Goal: Task Accomplishment & Management: Use online tool/utility

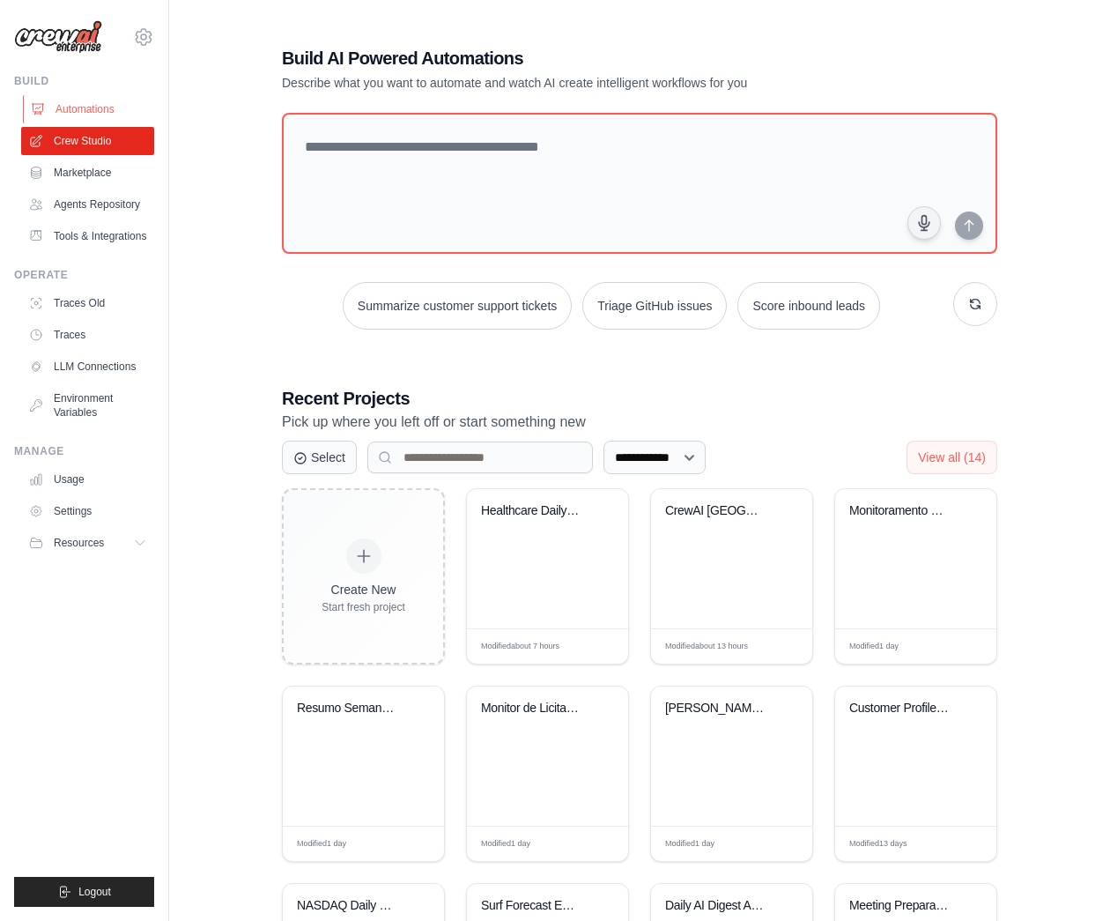
click at [68, 108] on link "Automations" at bounding box center [89, 109] width 133 height 28
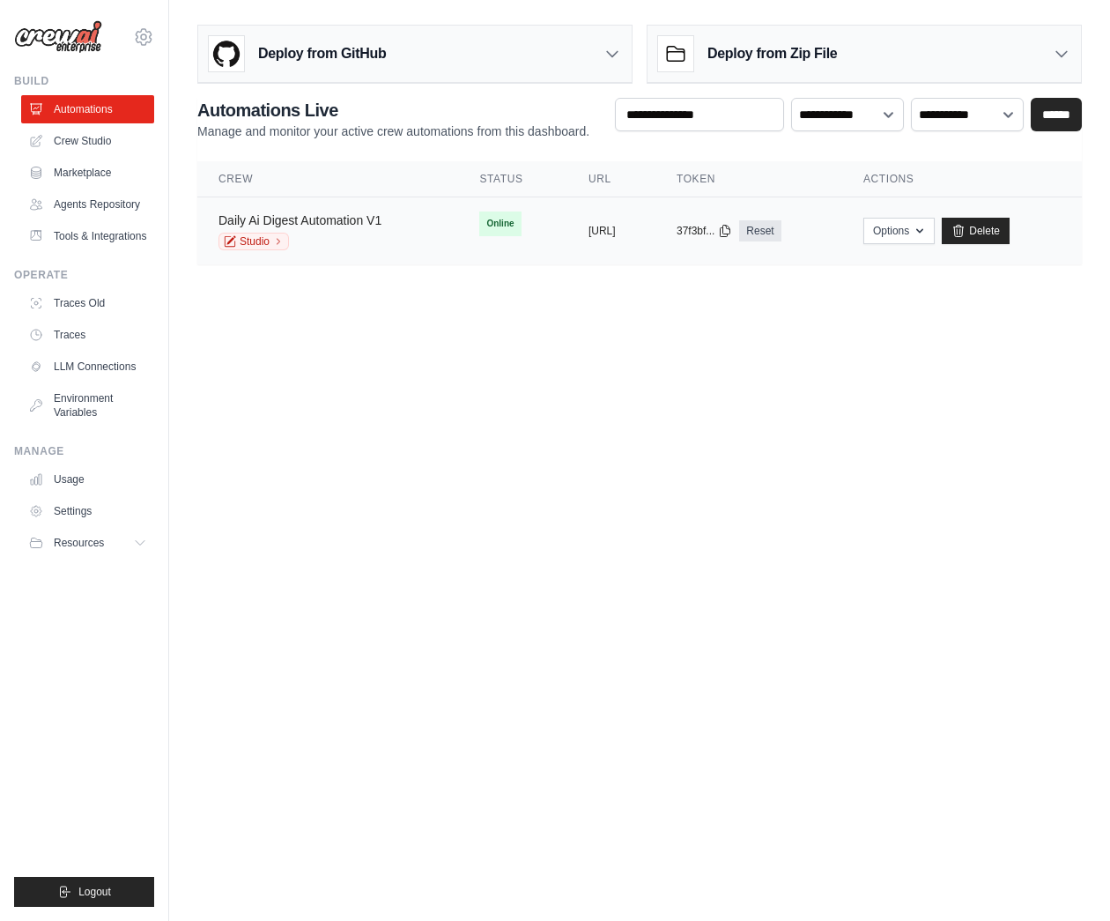
click at [327, 225] on link "Daily Ai Digest Automation V1" at bounding box center [300, 220] width 163 height 14
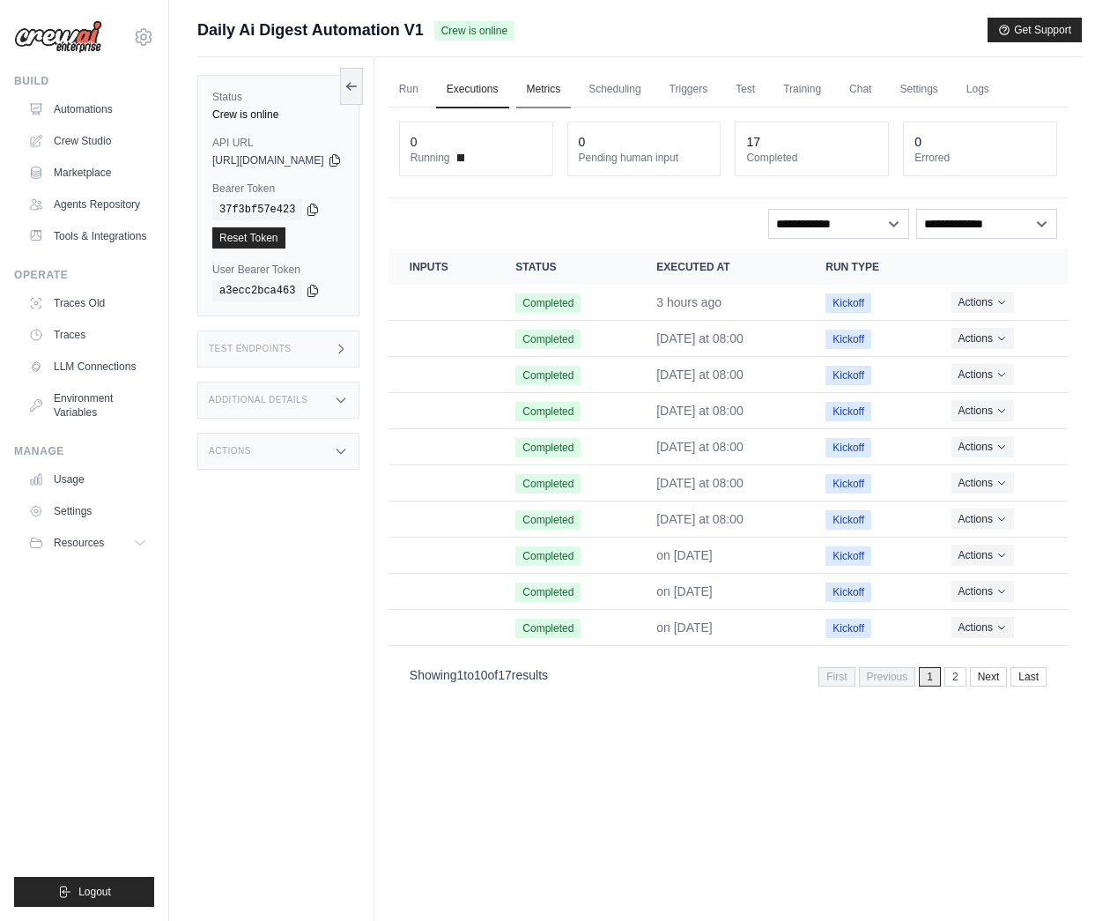
click at [572, 93] on link "Metrics" at bounding box center [544, 89] width 56 height 37
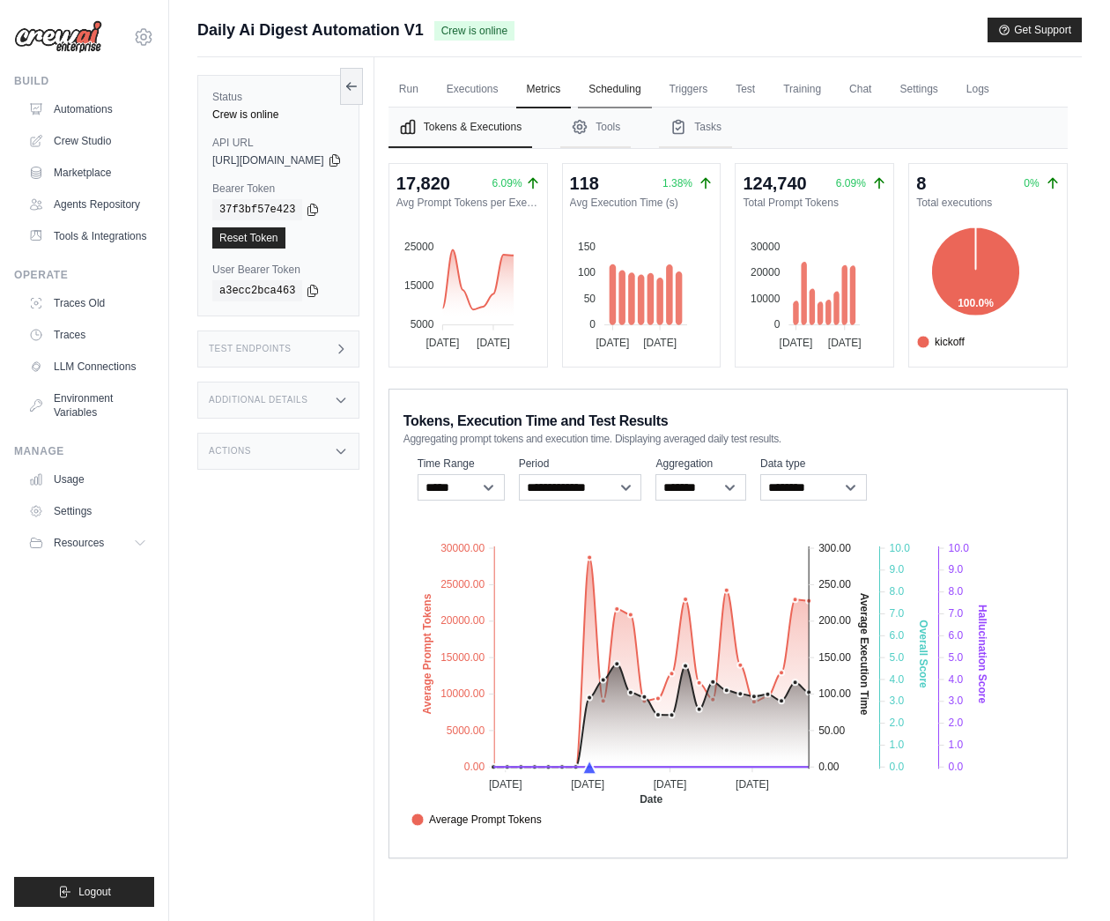
click at [651, 94] on link "Scheduling" at bounding box center [614, 89] width 73 height 37
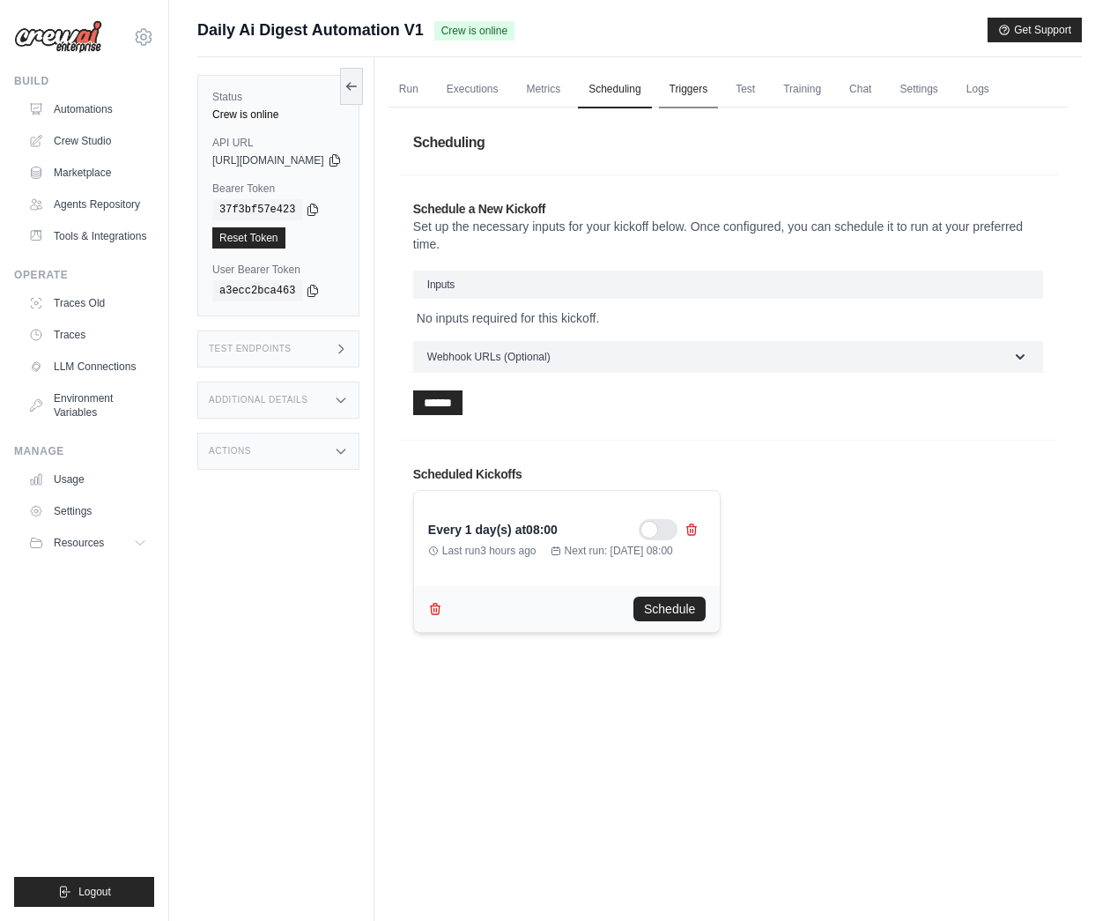
click at [714, 93] on link "Triggers" at bounding box center [689, 89] width 60 height 37
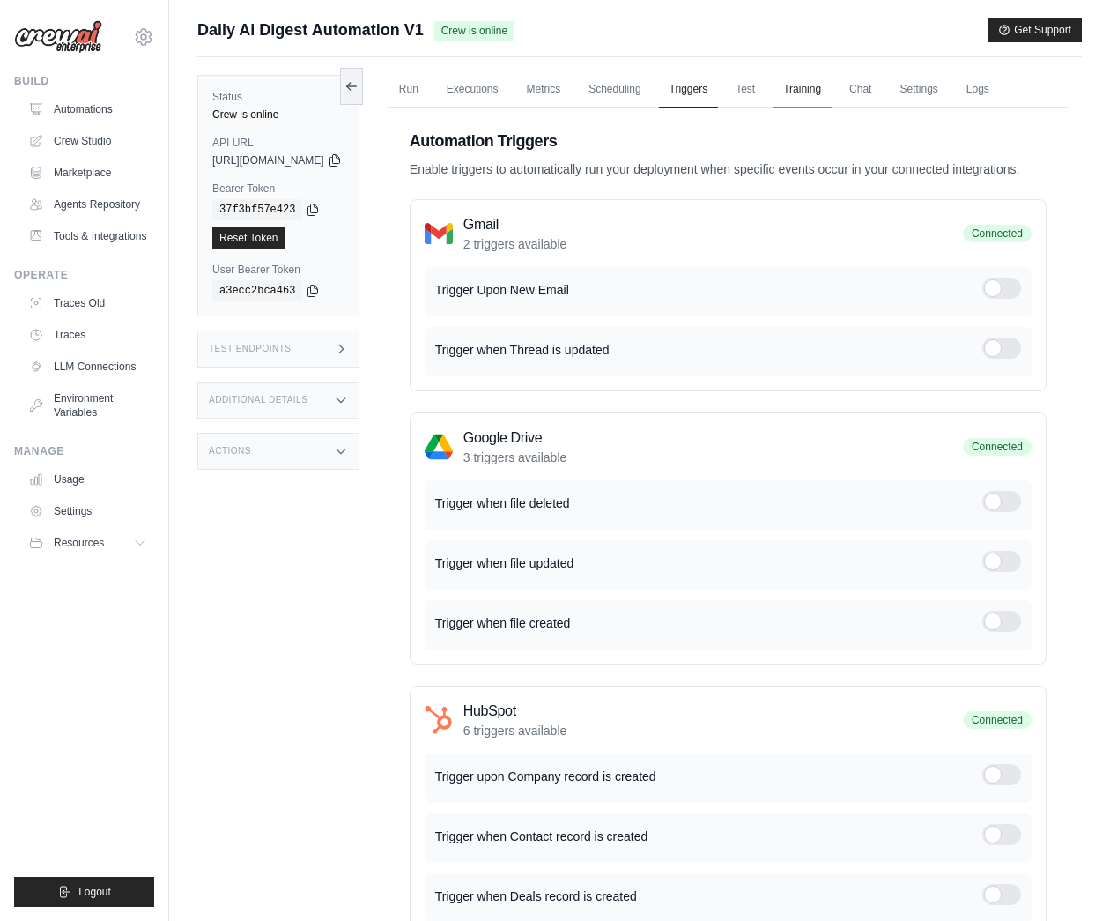
click at [832, 93] on link "Training" at bounding box center [802, 89] width 59 height 37
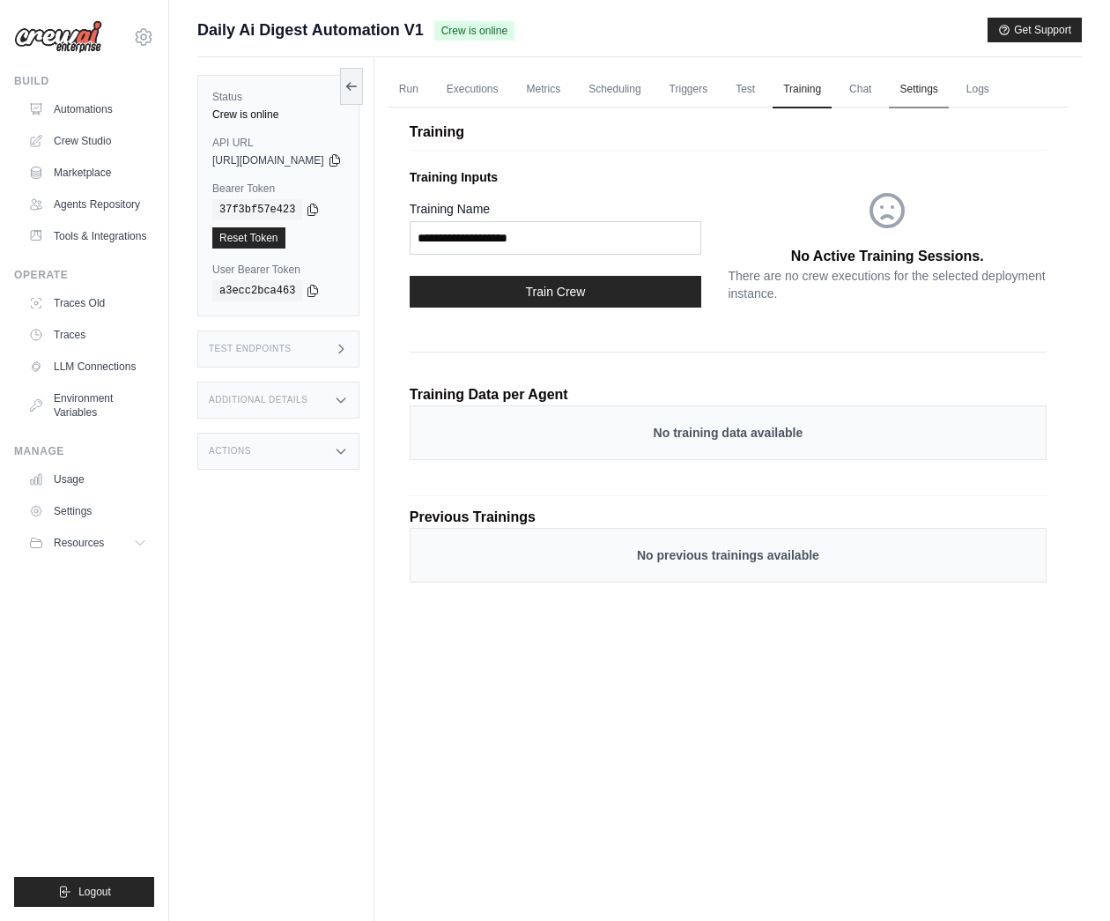
click at [948, 93] on link "Settings" at bounding box center [918, 89] width 59 height 37
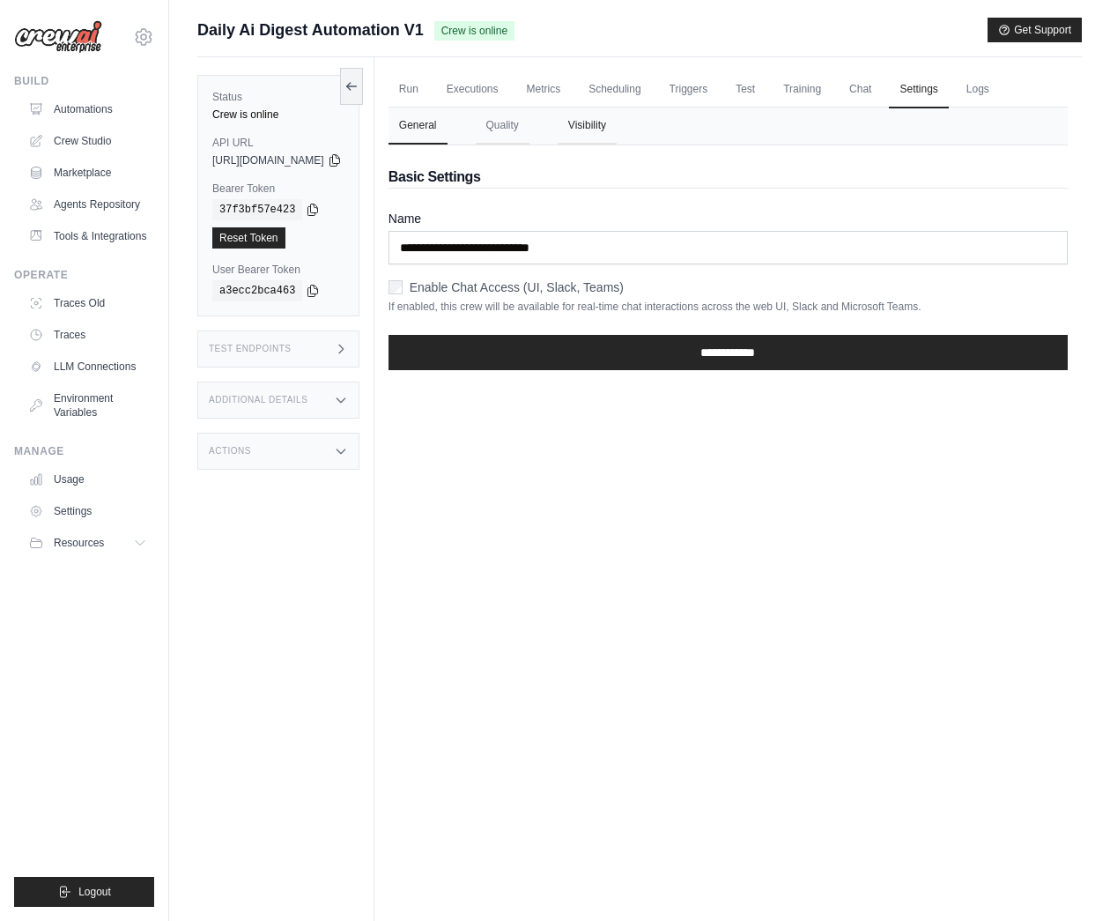
click at [617, 118] on button "Visibility" at bounding box center [587, 125] width 59 height 37
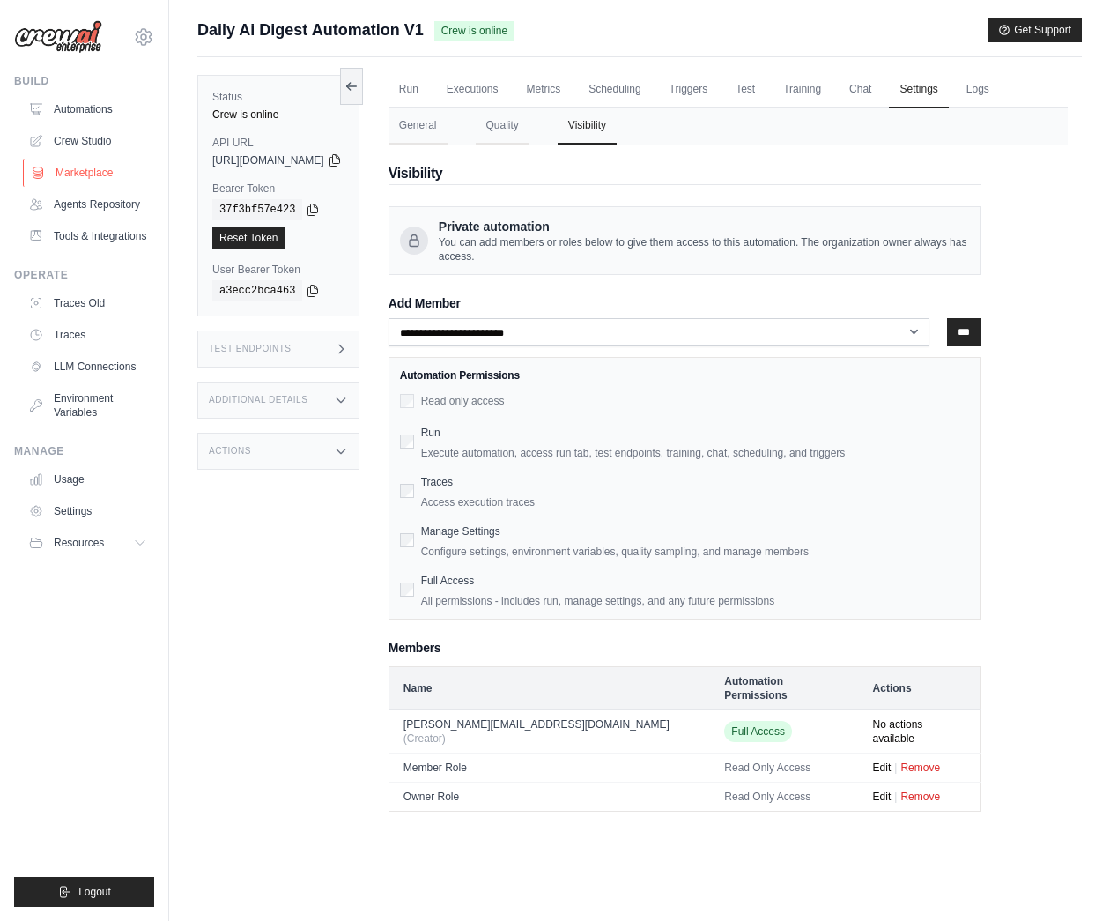
click at [108, 177] on link "Marketplace" at bounding box center [89, 173] width 133 height 28
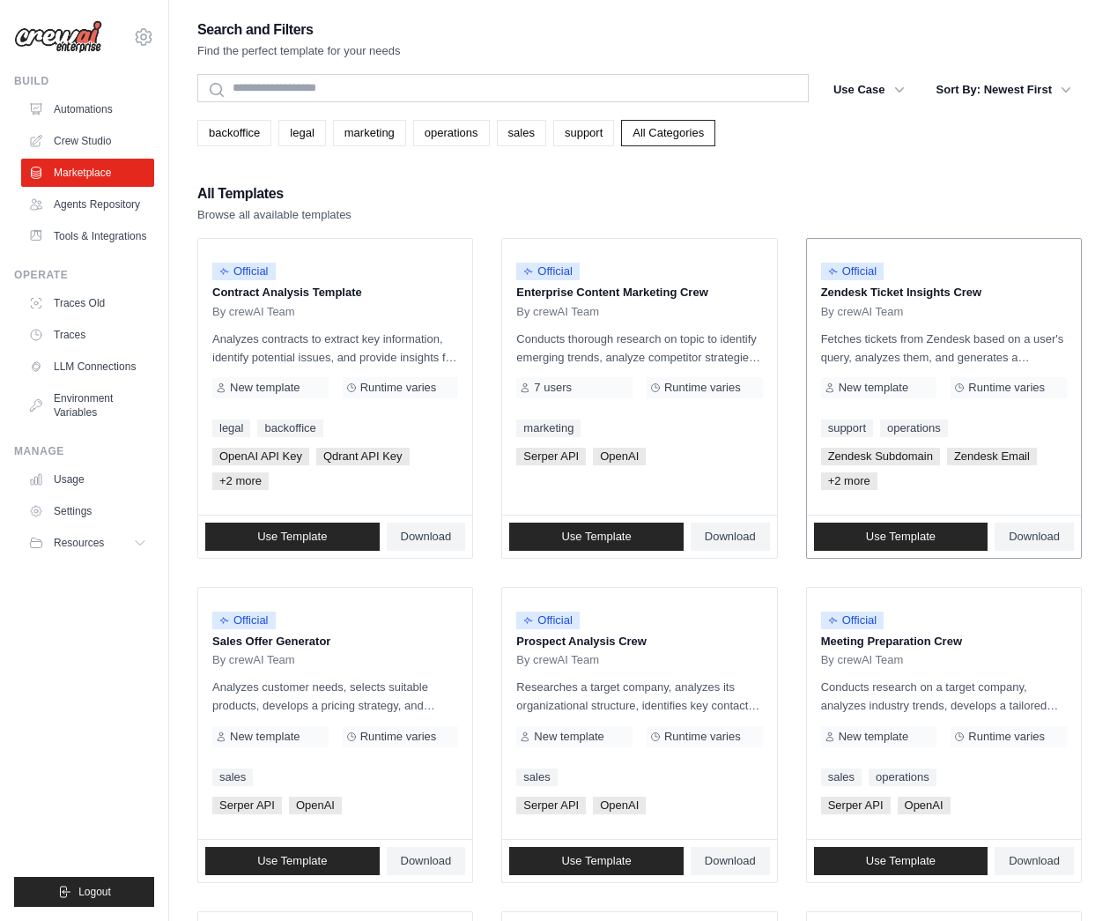
drag, startPoint x: 823, startPoint y: 295, endPoint x: 974, endPoint y: 299, distance: 150.7
click at [974, 299] on p "Zendesk Ticket Insights Crew" at bounding box center [944, 293] width 246 height 18
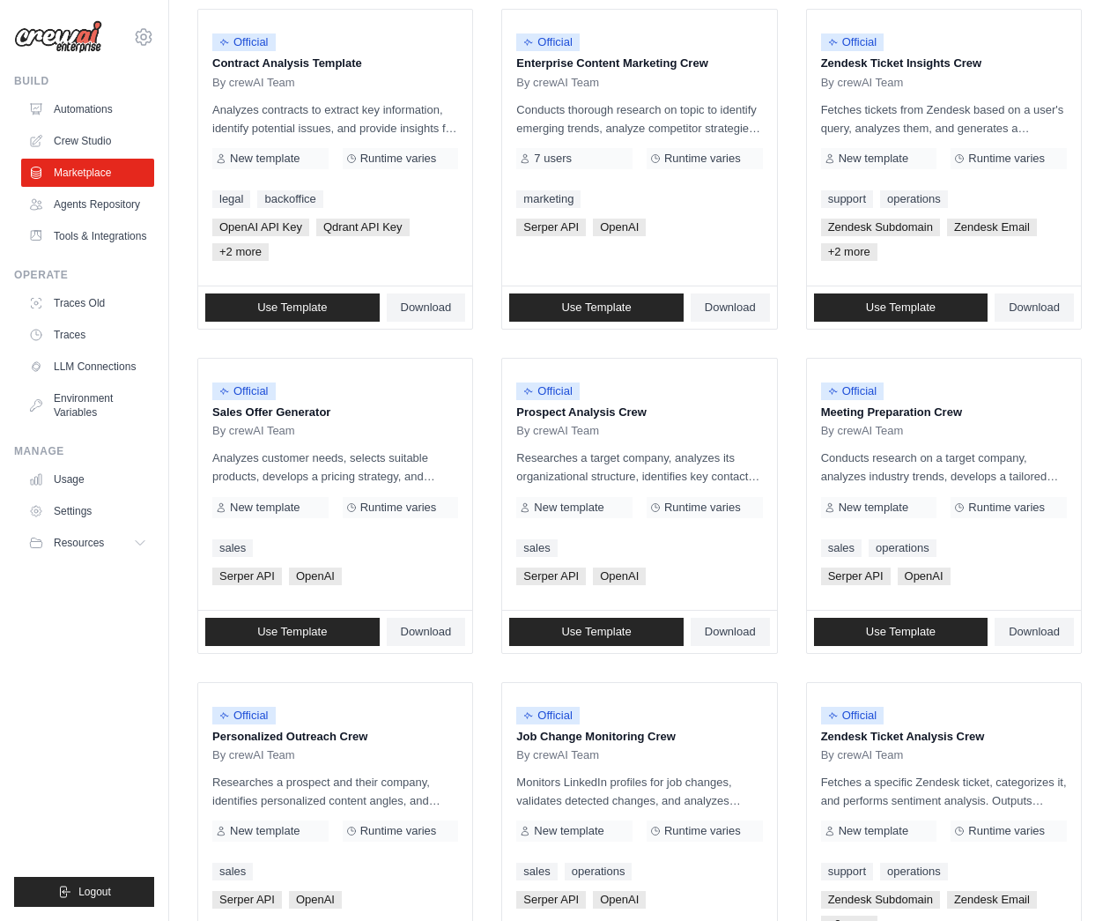
scroll to position [242, 0]
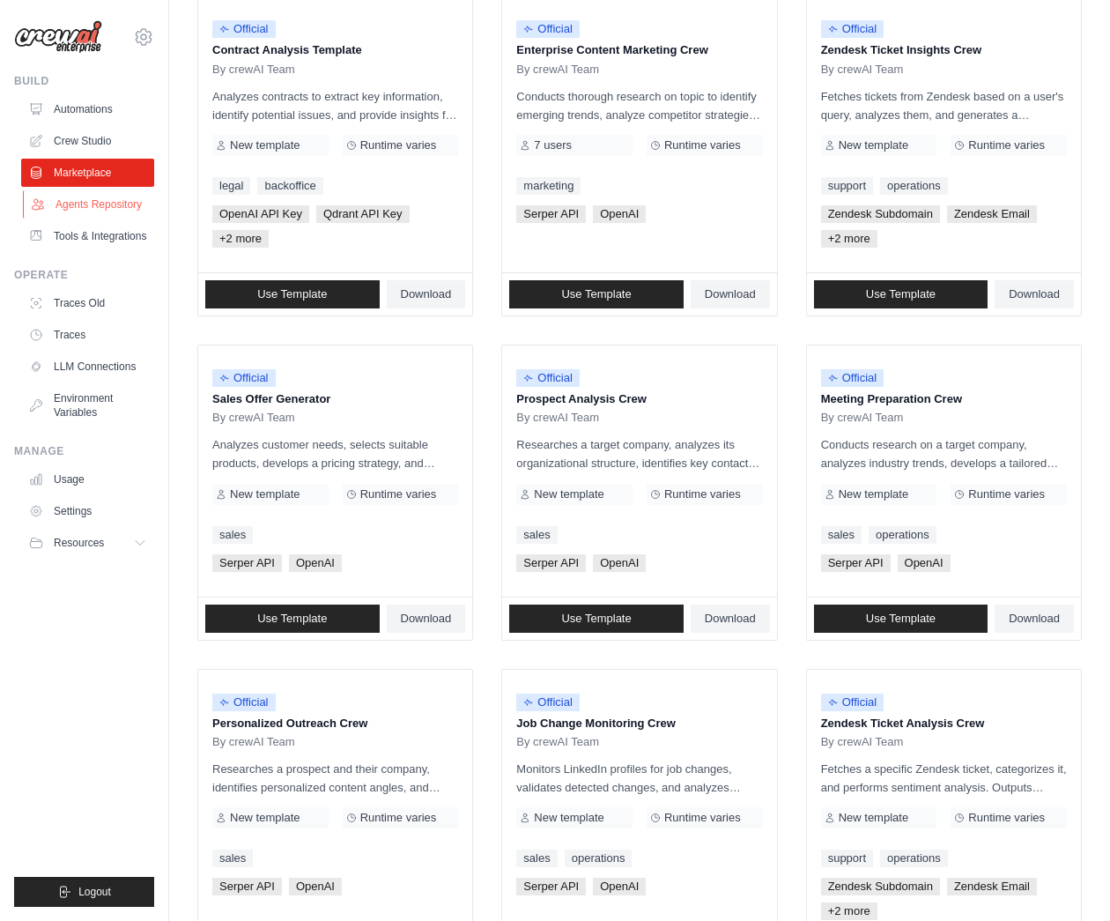
click at [119, 208] on link "Agents Repository" at bounding box center [89, 204] width 133 height 28
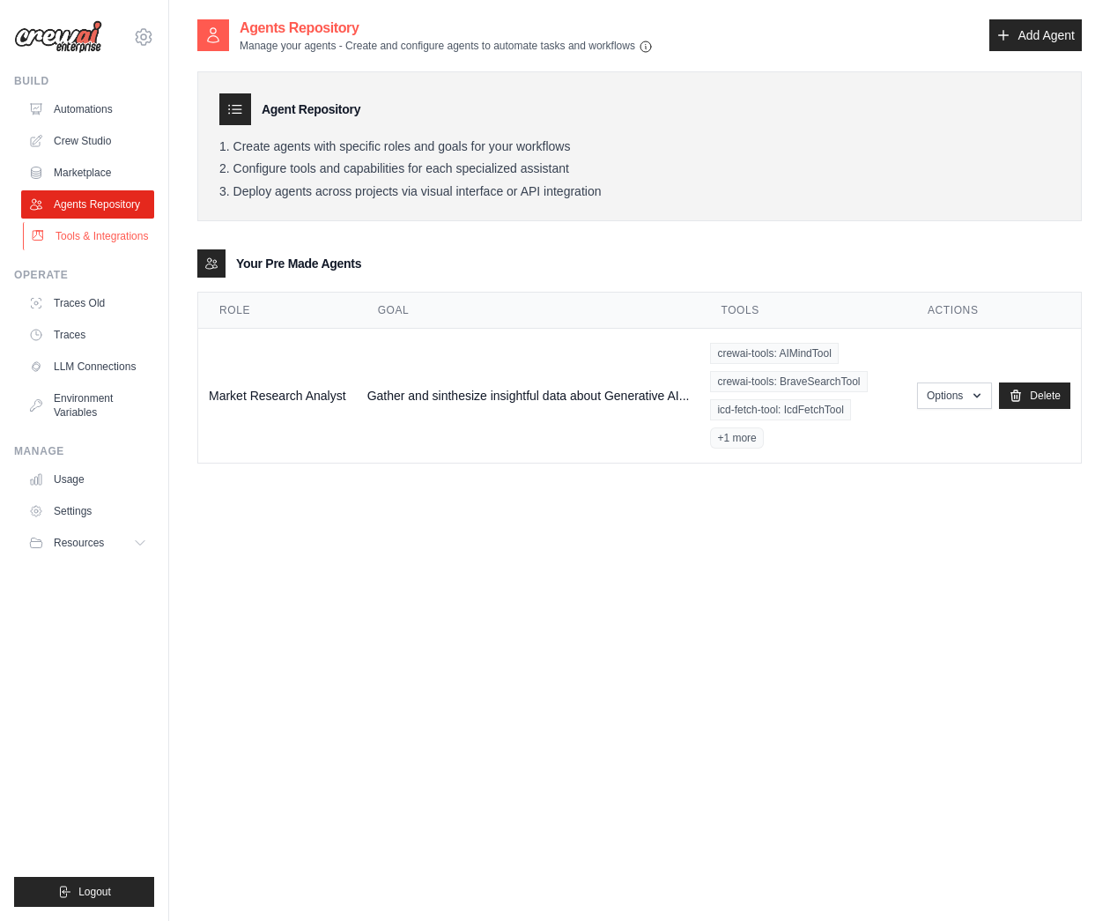
click at [104, 241] on link "Tools & Integrations" at bounding box center [89, 236] width 133 height 28
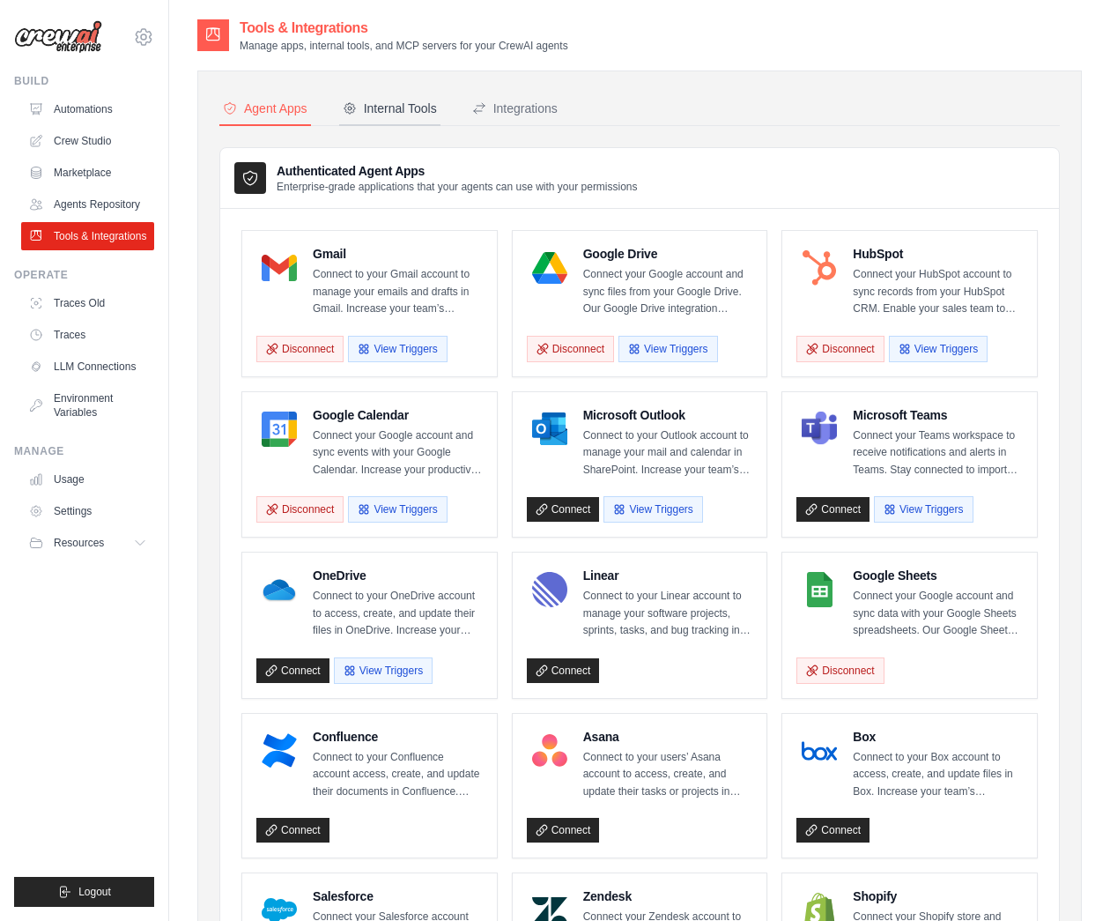
click at [414, 115] on div "Internal Tools" at bounding box center [390, 109] width 94 height 18
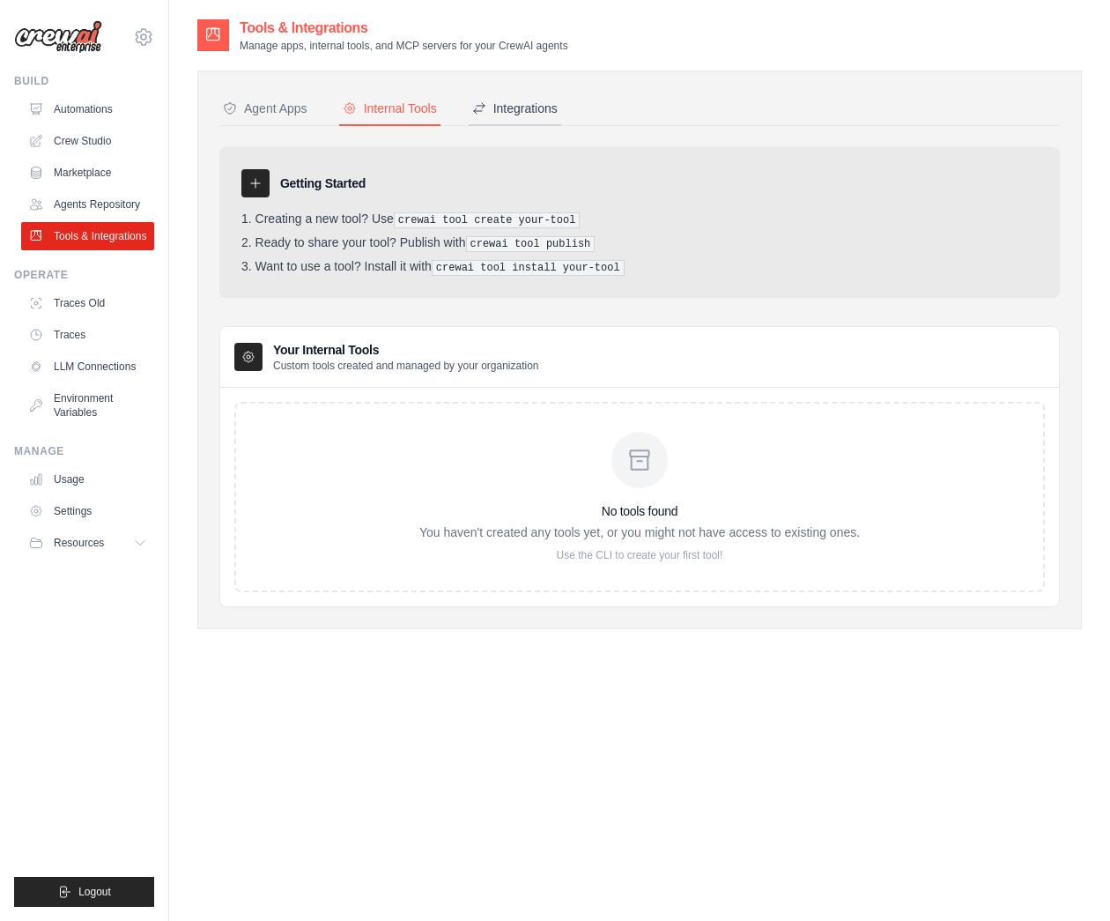
click at [501, 108] on div "Integrations" at bounding box center [514, 109] width 85 height 18
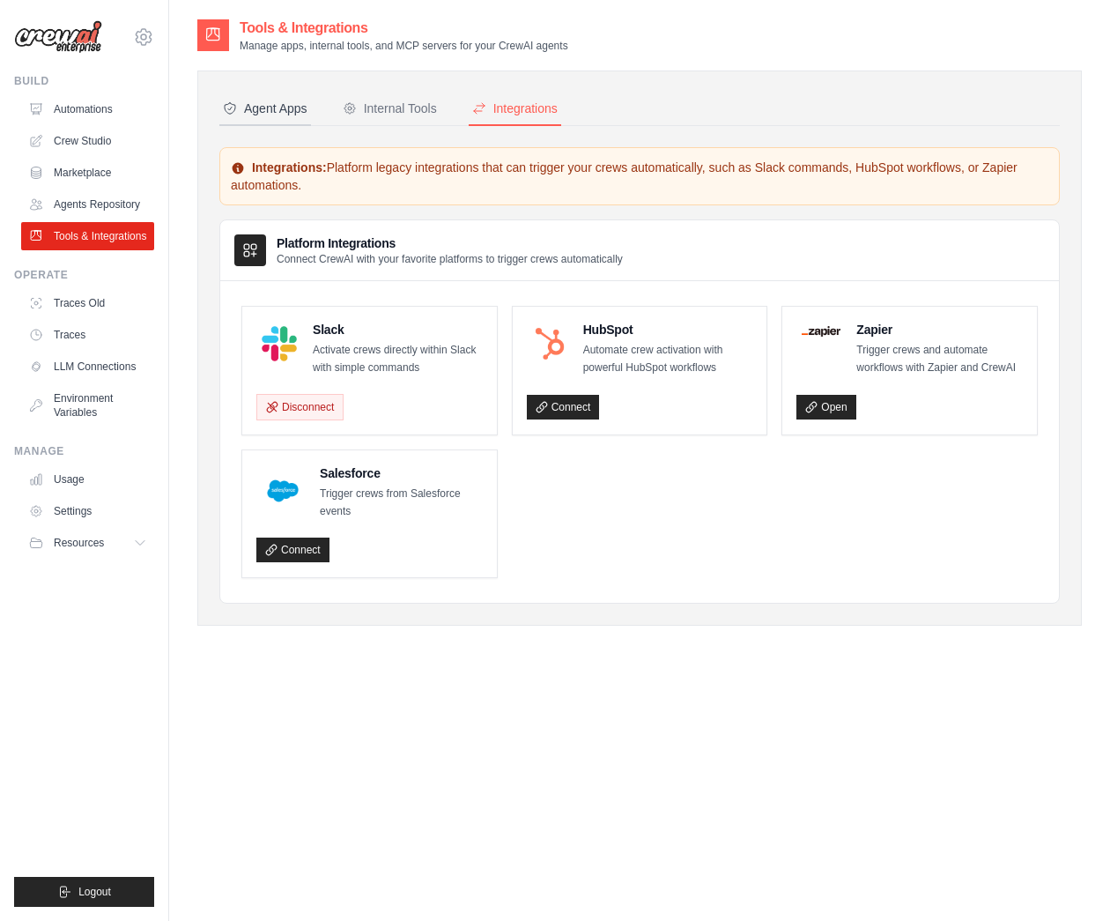
click at [278, 107] on div "Agent Apps" at bounding box center [265, 109] width 85 height 18
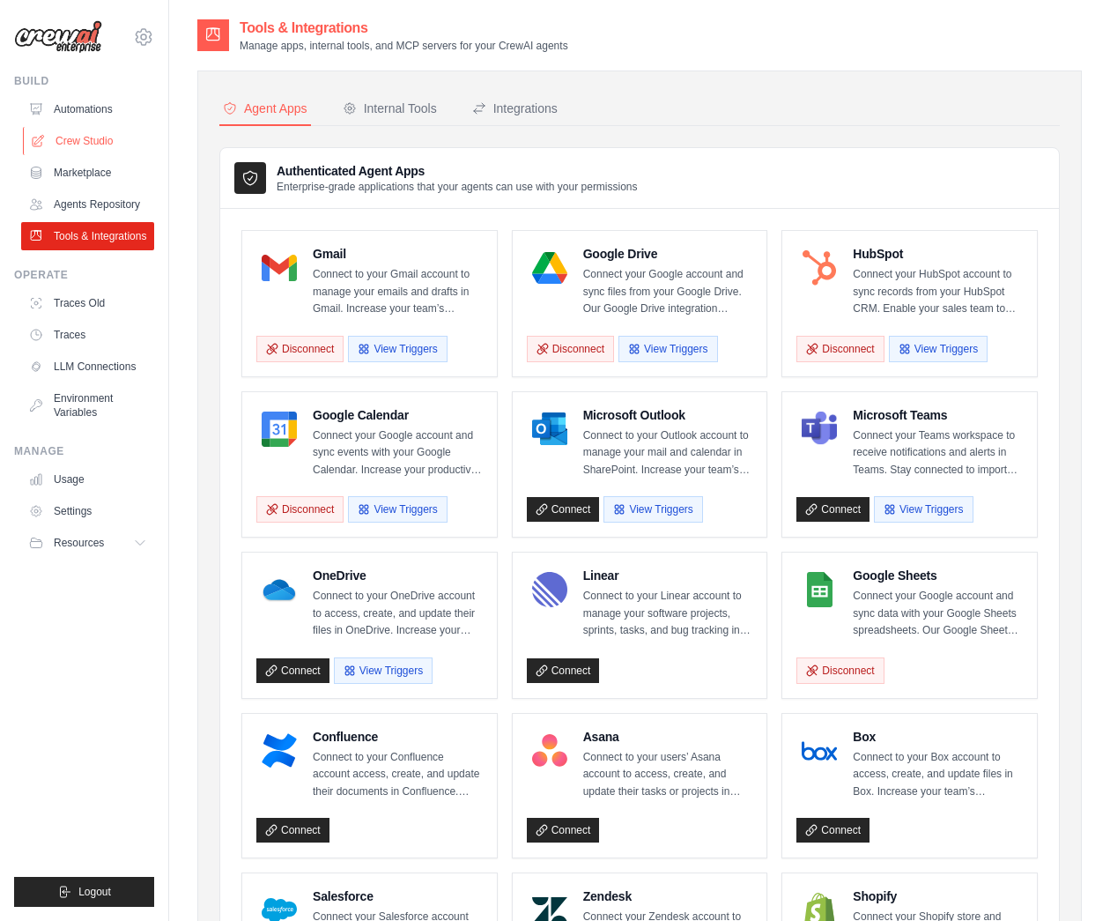
click at [107, 145] on link "Crew Studio" at bounding box center [89, 141] width 133 height 28
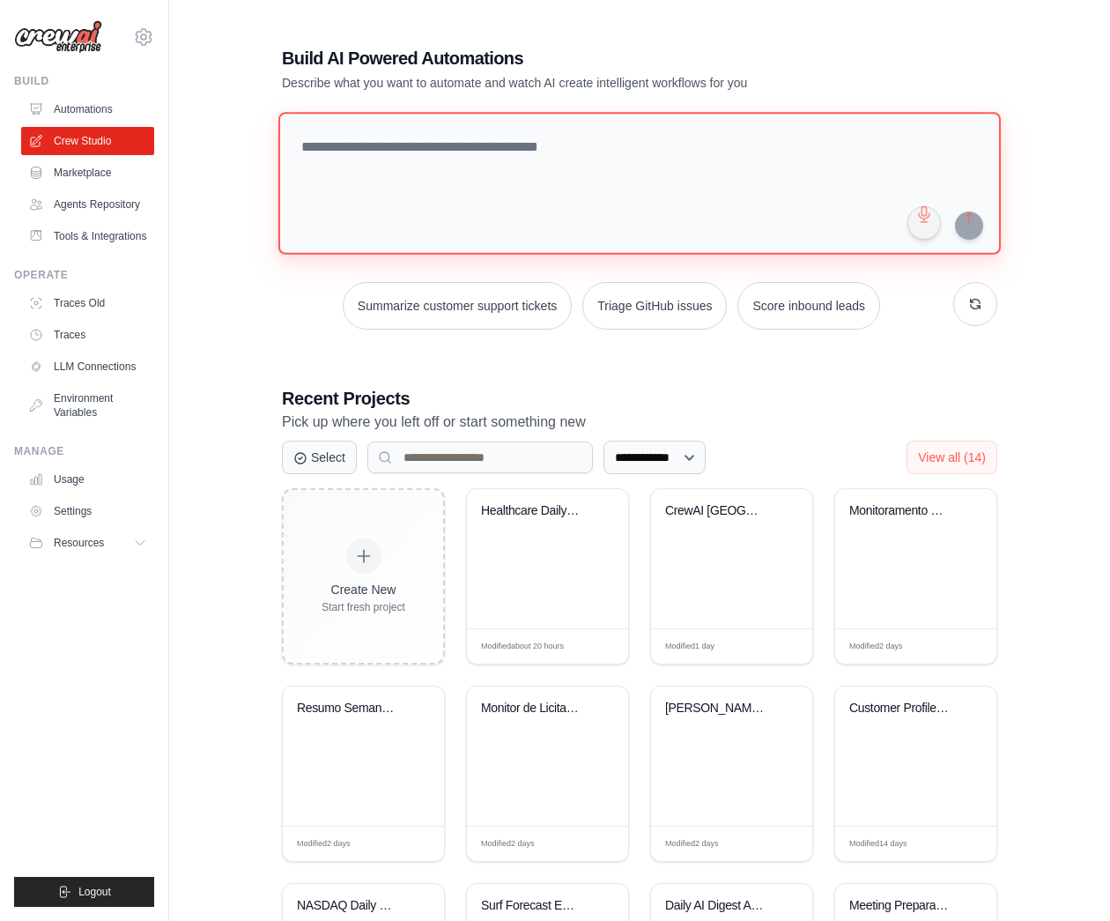
click at [340, 149] on textarea at bounding box center [639, 183] width 723 height 143
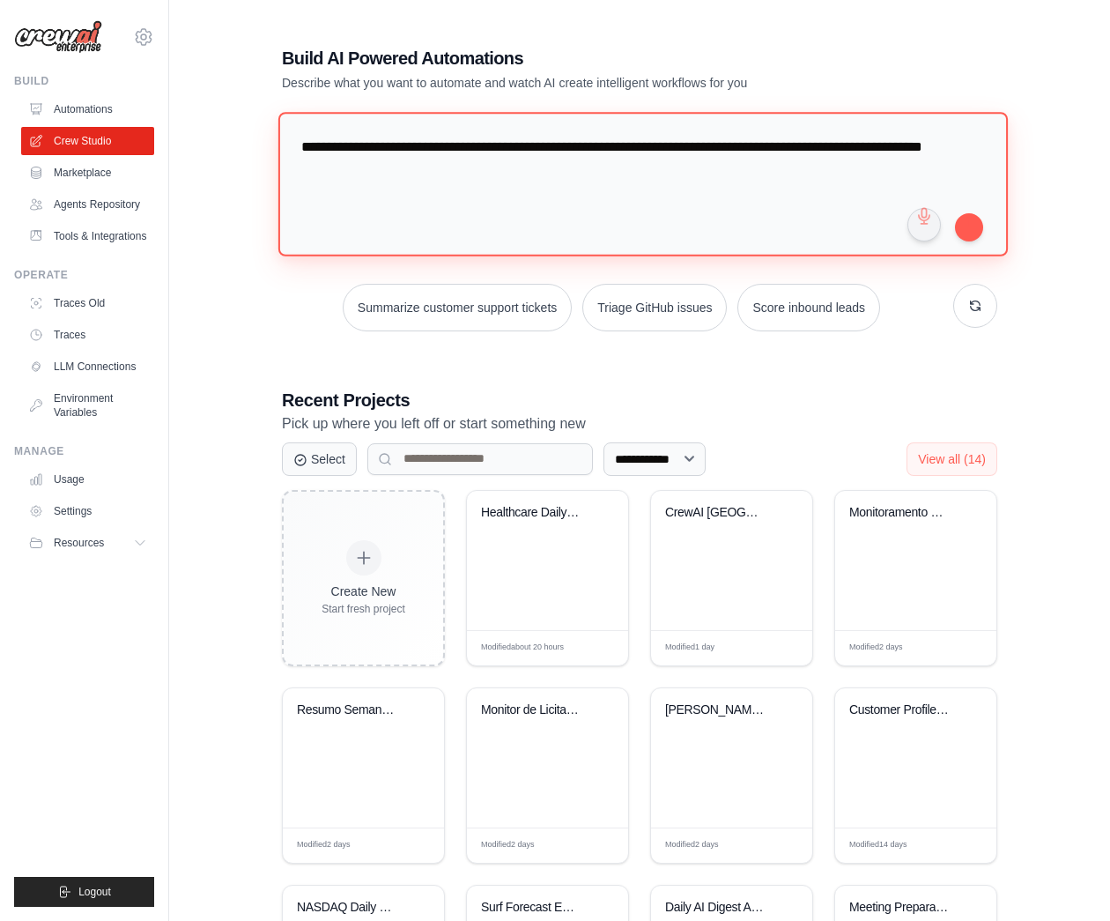
type textarea "**********"
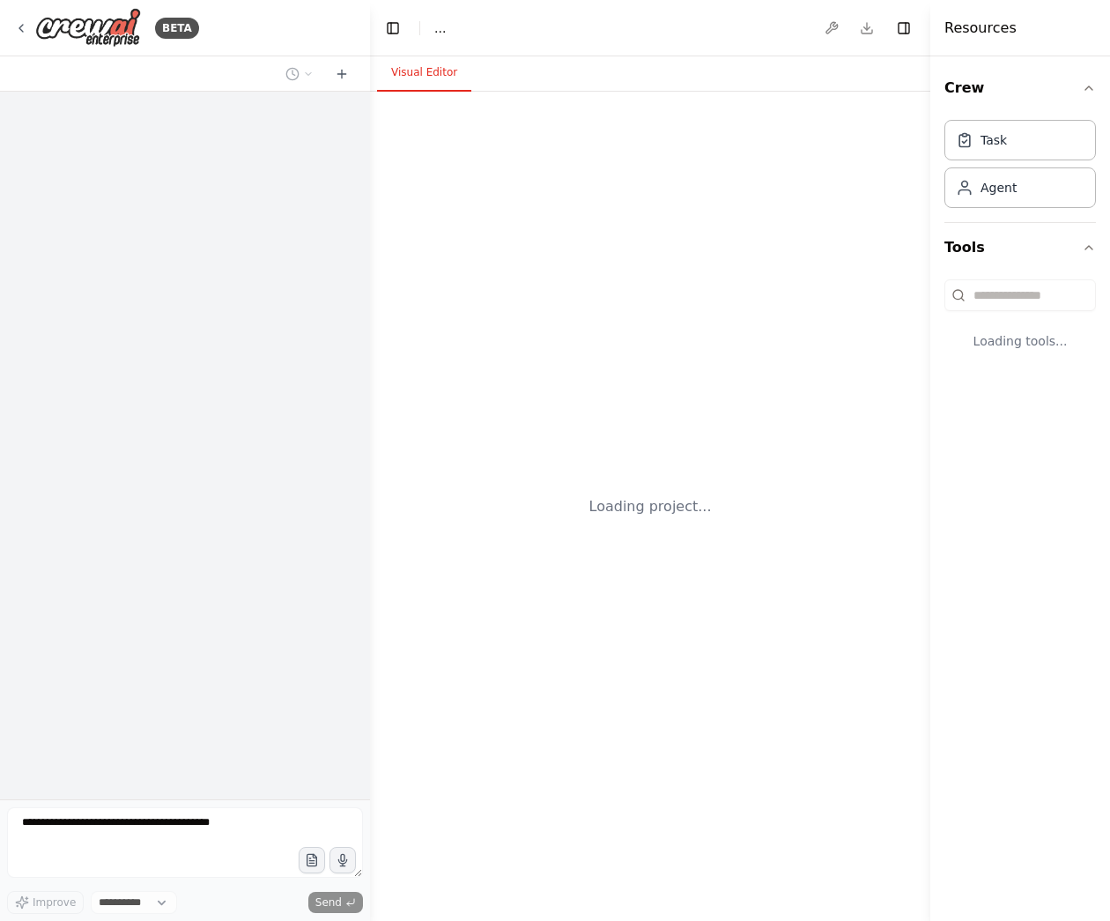
select select "****"
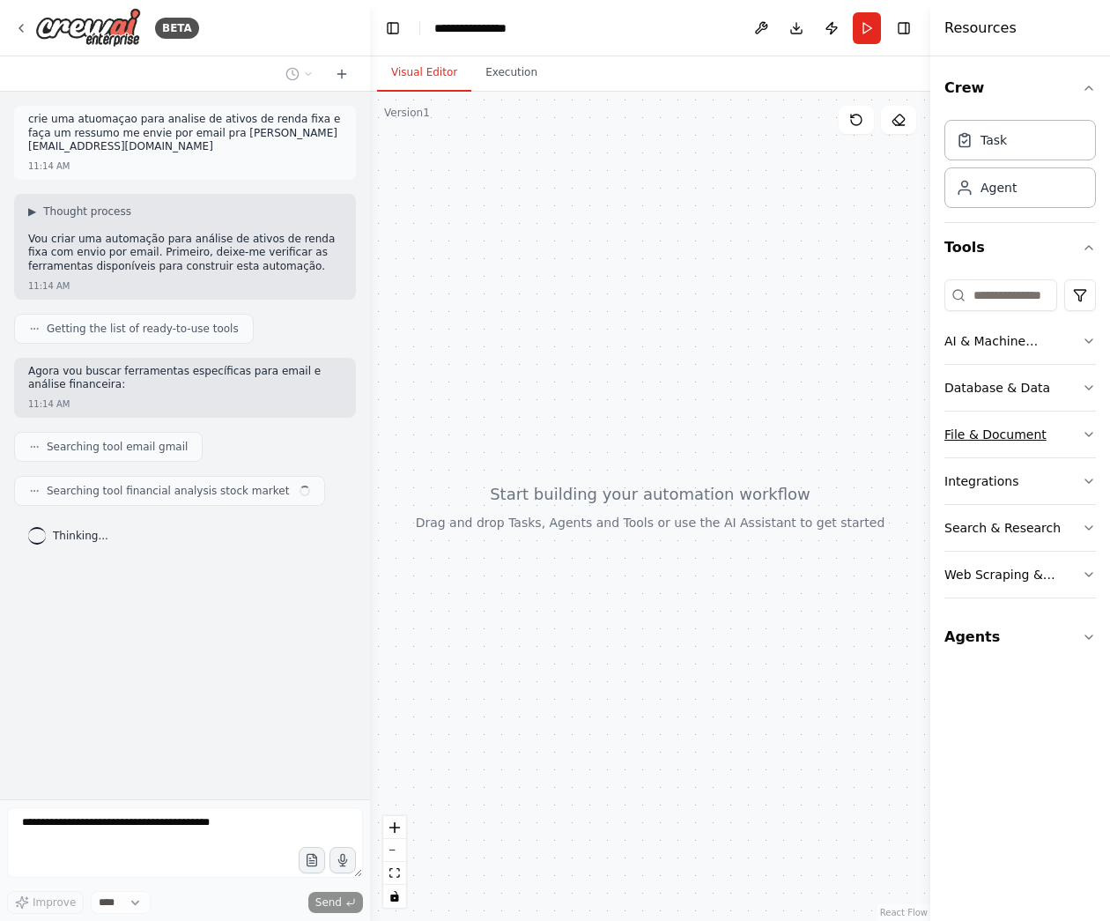
click at [1087, 429] on icon "button" at bounding box center [1089, 434] width 14 height 14
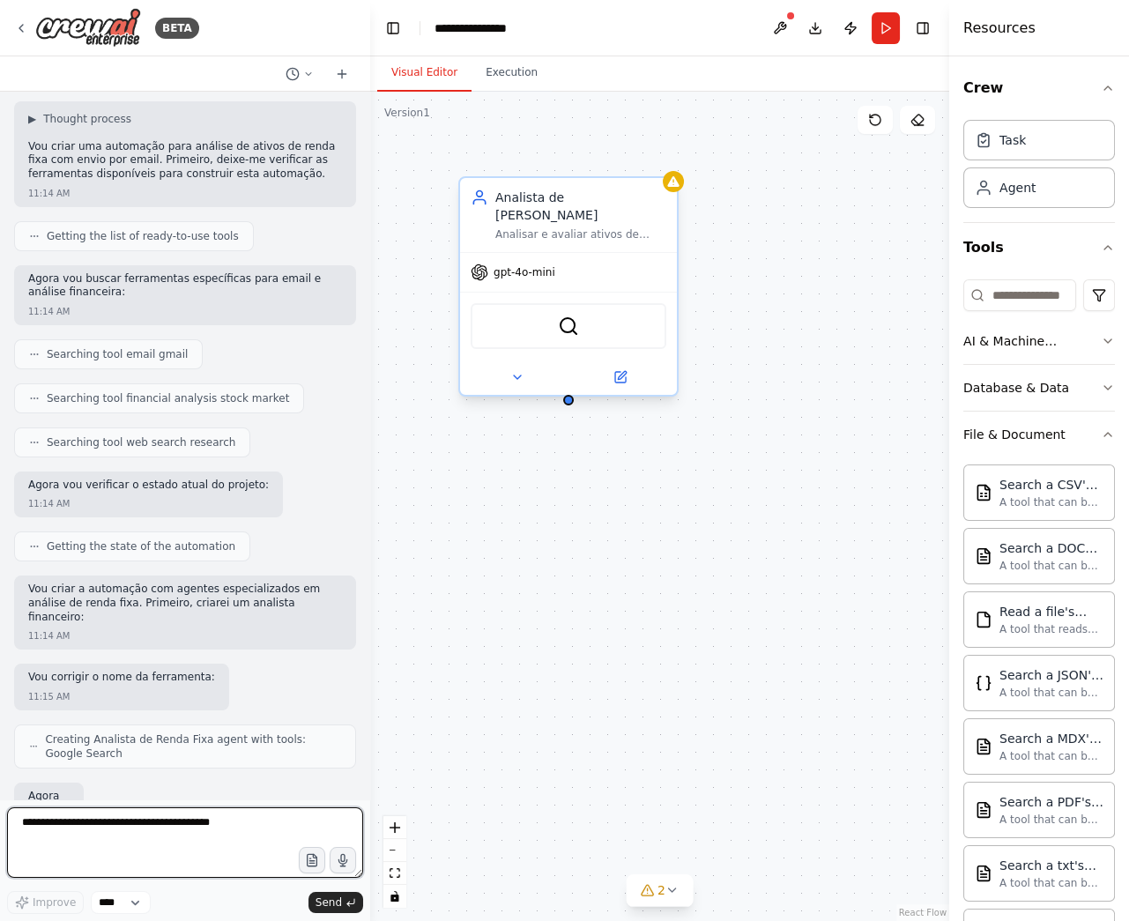
scroll to position [107, 0]
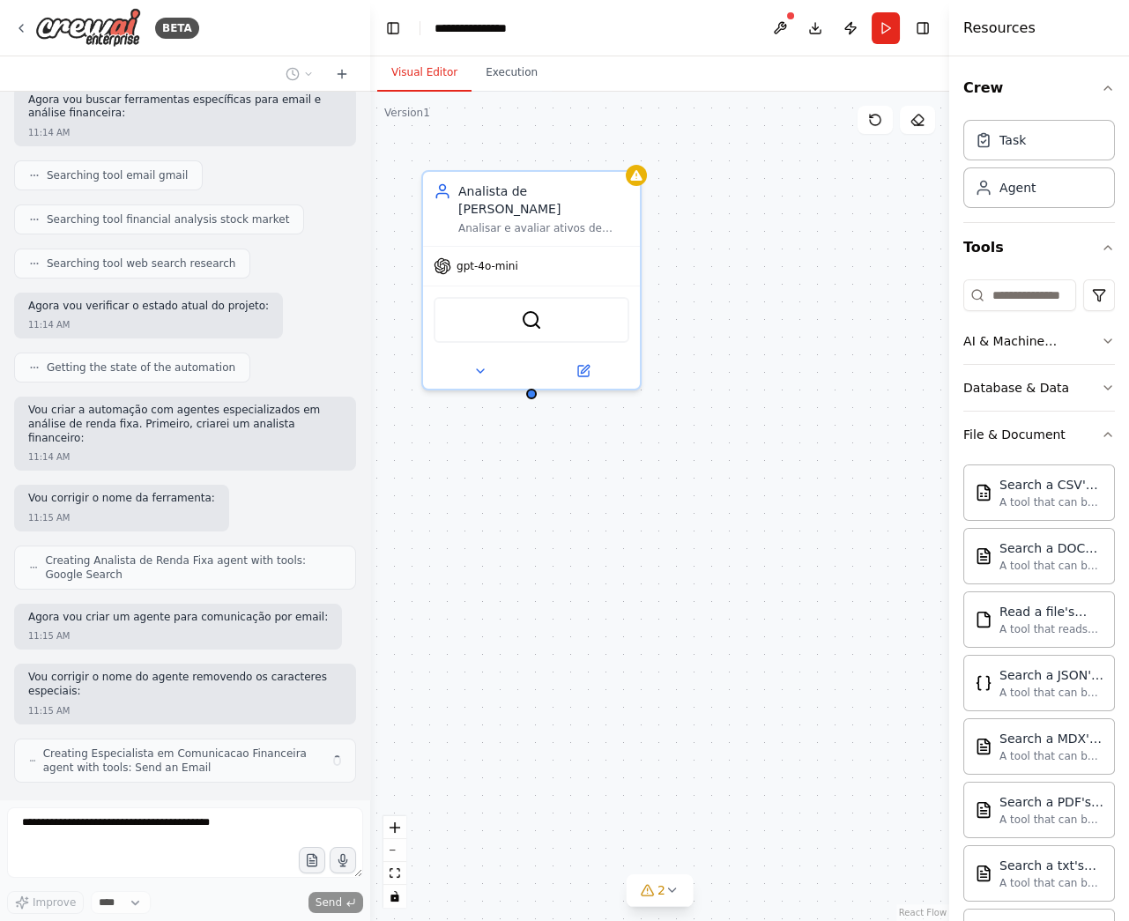
drag, startPoint x: 748, startPoint y: 414, endPoint x: 711, endPoint y: 404, distance: 38.3
click at [711, 404] on div "Analista de Renda Fixa Analisar e avaliar ativos de renda fixa brasileiros como…" at bounding box center [659, 506] width 579 height 829
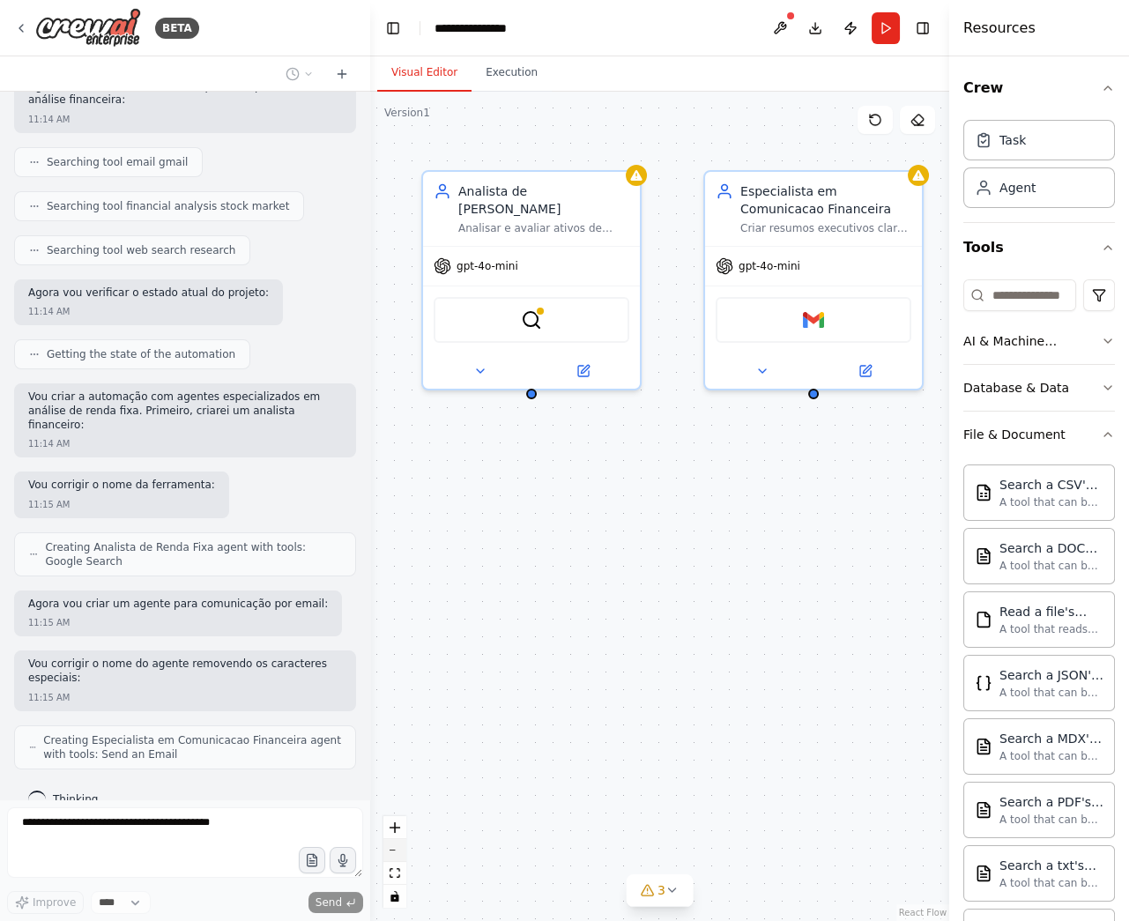
scroll to position [404, 0]
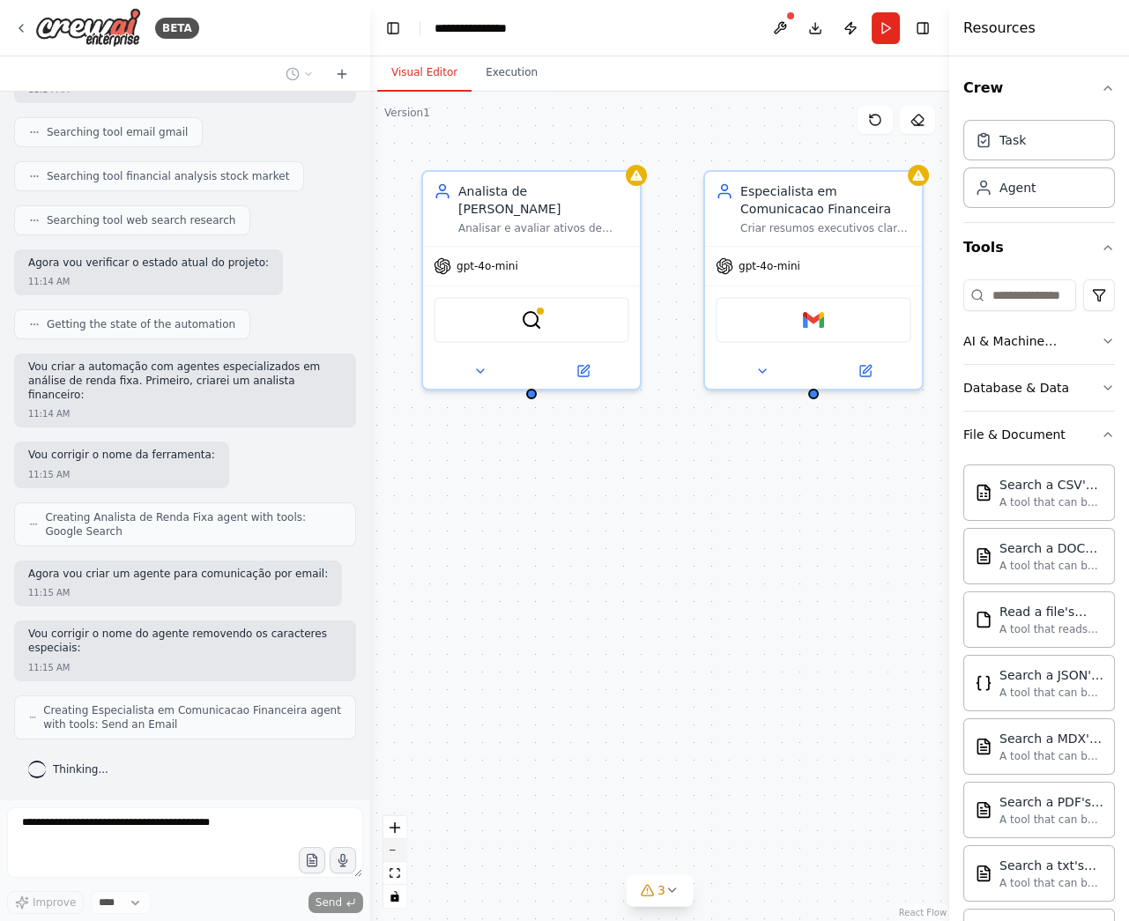
click at [400, 854] on button "zoom out" at bounding box center [394, 850] width 23 height 23
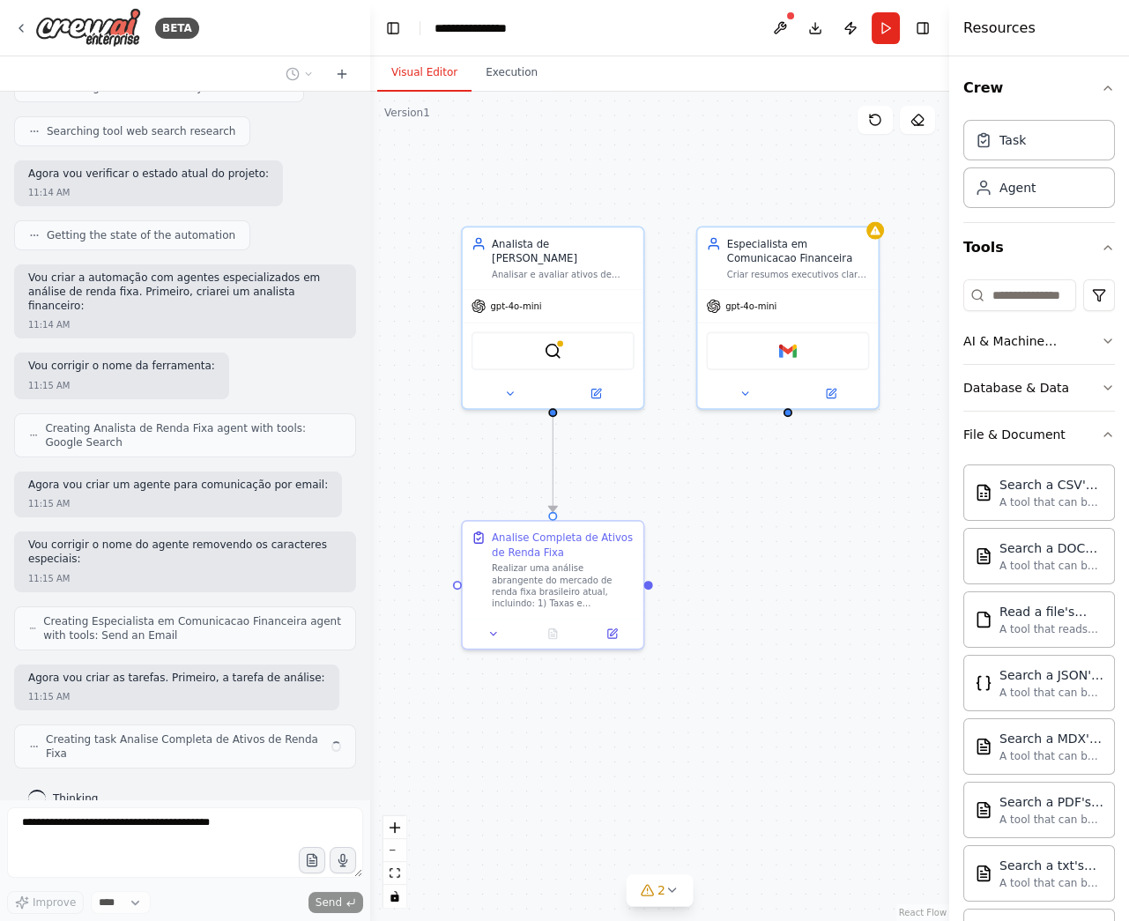
scroll to position [389, 0]
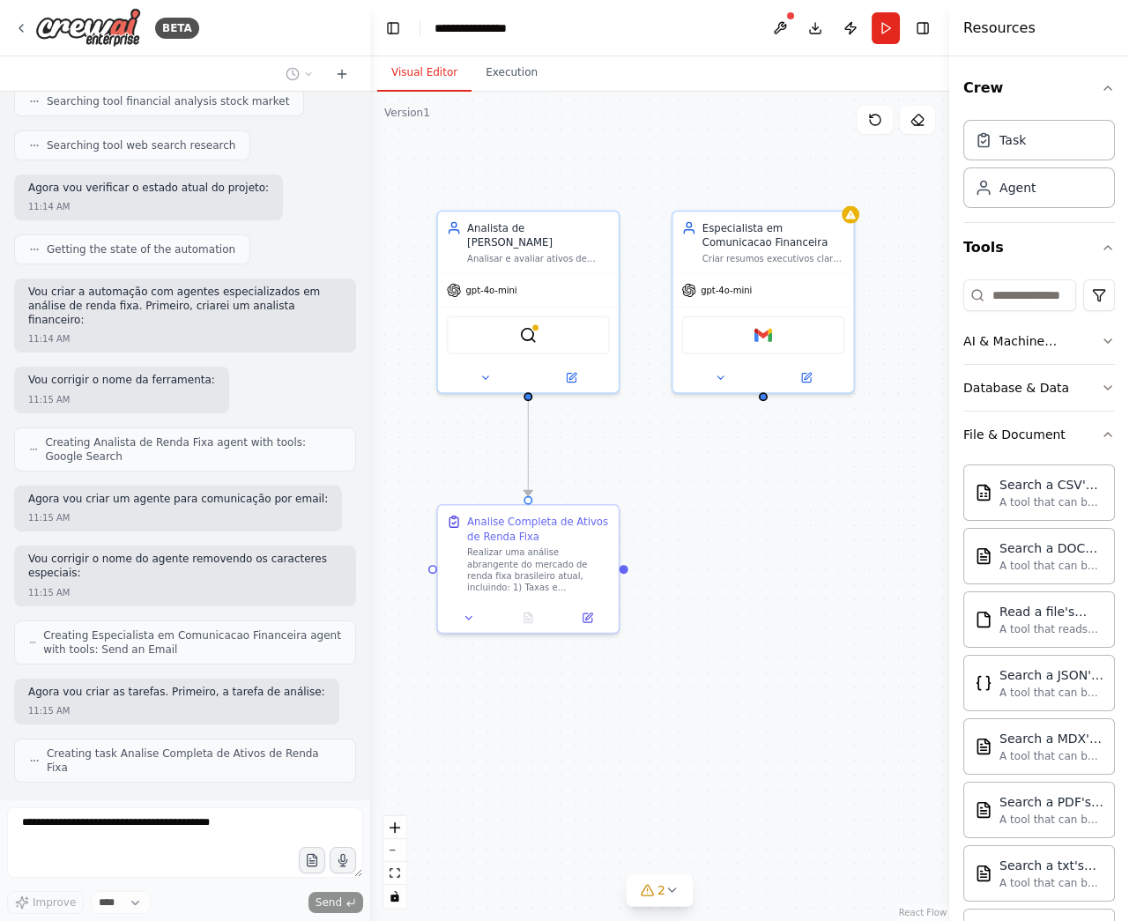
drag, startPoint x: 782, startPoint y: 607, endPoint x: 758, endPoint y: 591, distance: 29.3
click at [758, 591] on div ".deletable-edge-delete-btn { width: 20px; height: 20px; border: 0px solid #ffff…" at bounding box center [659, 506] width 579 height 829
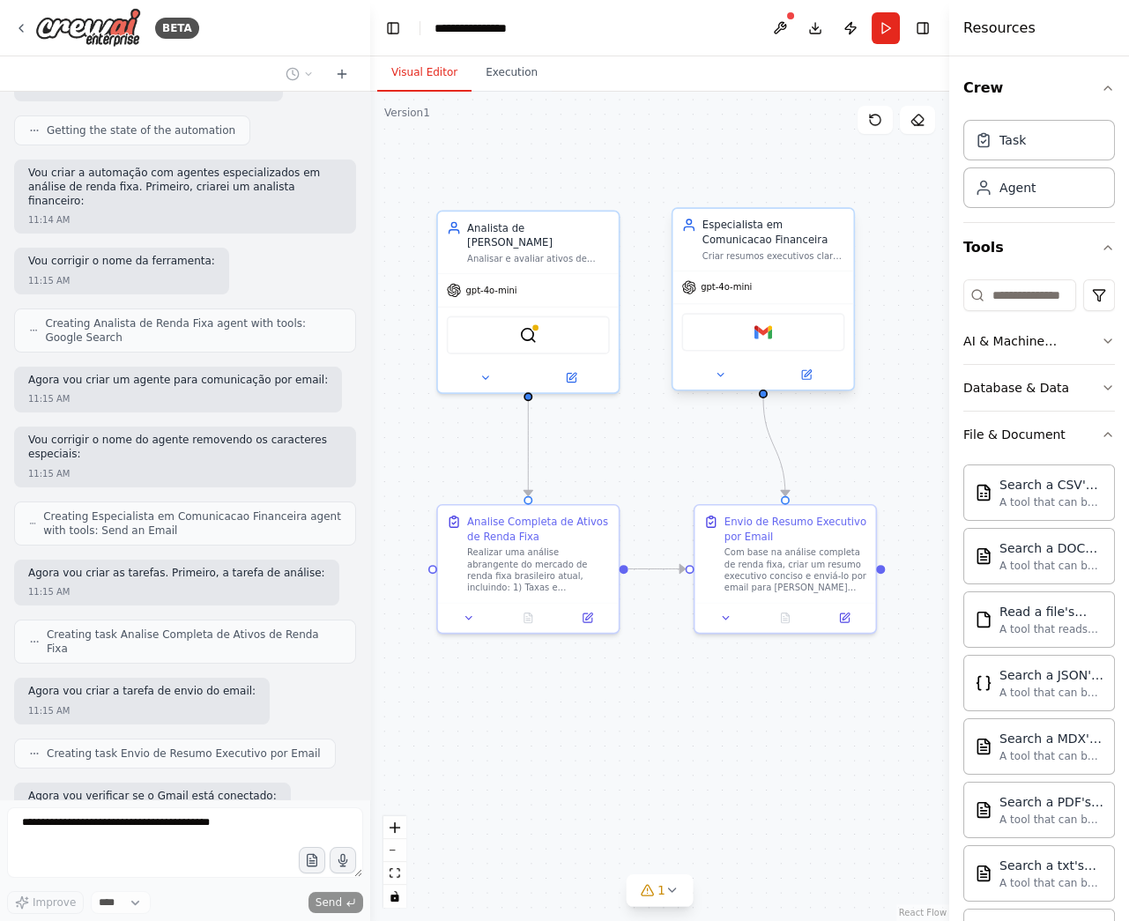
scroll to position [598, 0]
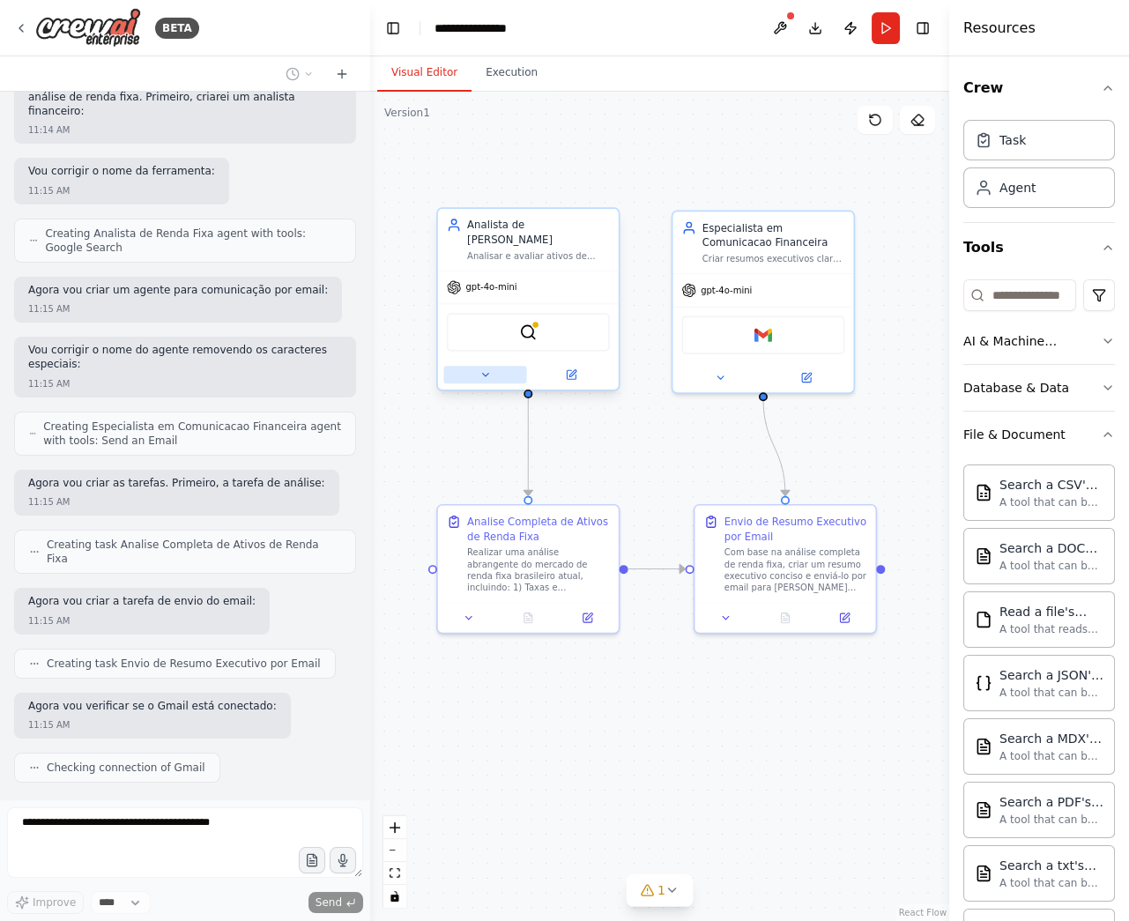
click at [484, 369] on icon at bounding box center [484, 374] width 11 height 11
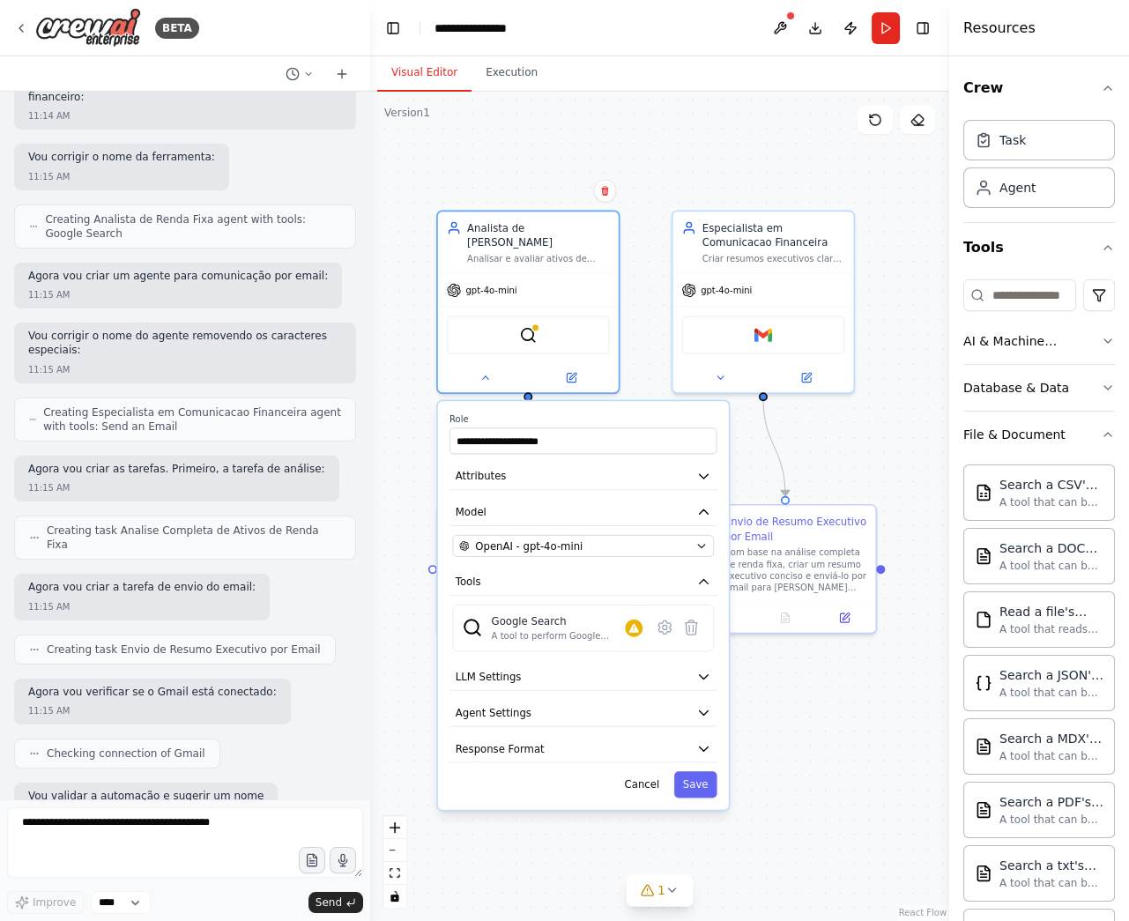
scroll to position [702, 0]
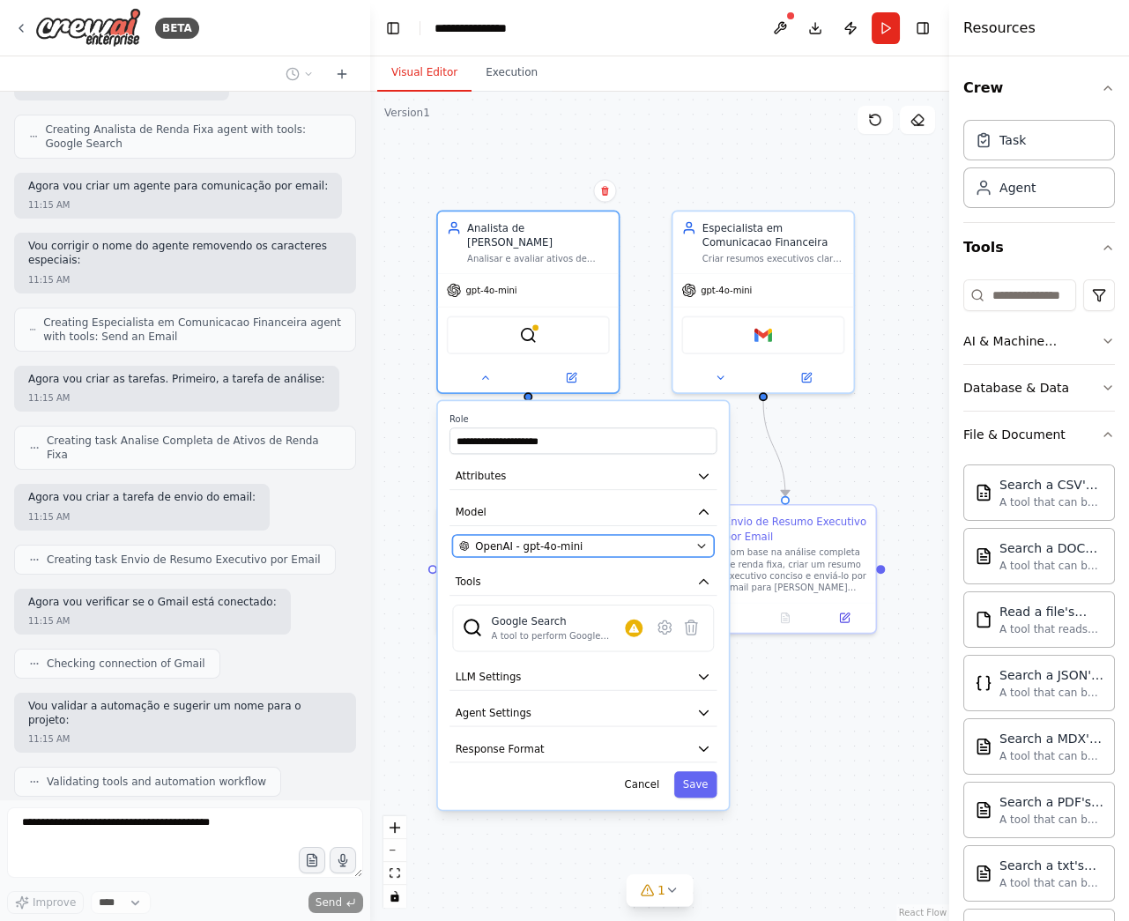
click at [647, 538] on div "OpenAI - gpt-4o-mini" at bounding box center [574, 545] width 231 height 15
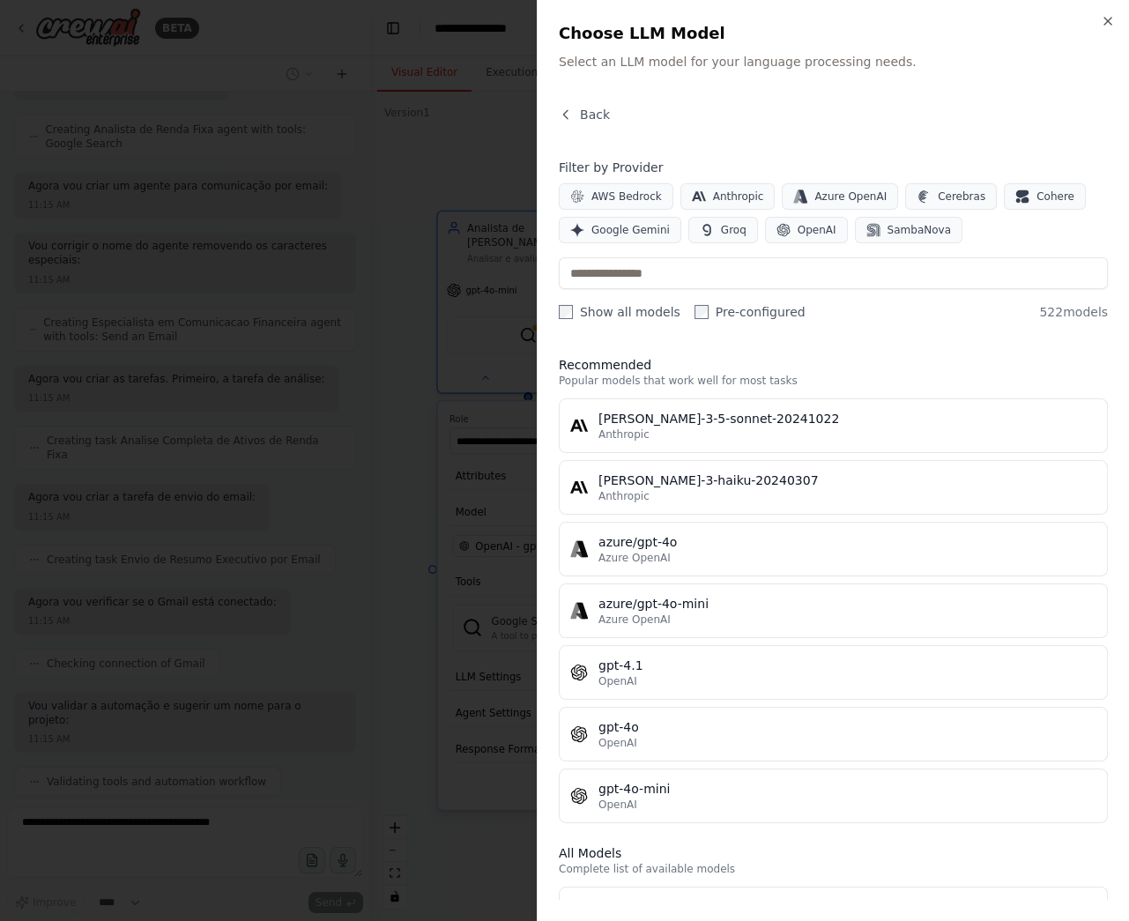
scroll to position [760, 0]
click at [1108, 24] on icon "button" at bounding box center [1108, 21] width 14 height 14
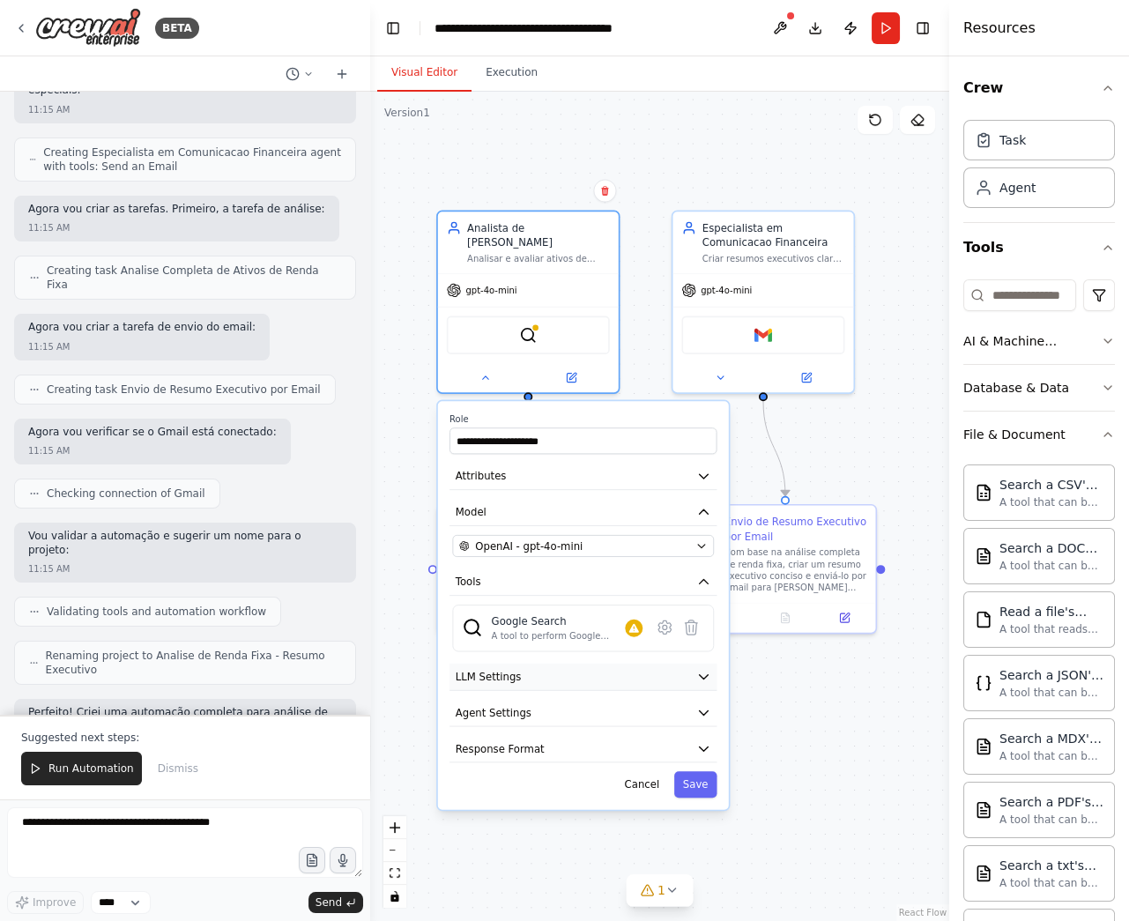
click at [594, 663] on button "LLM Settings" at bounding box center [582, 676] width 267 height 27
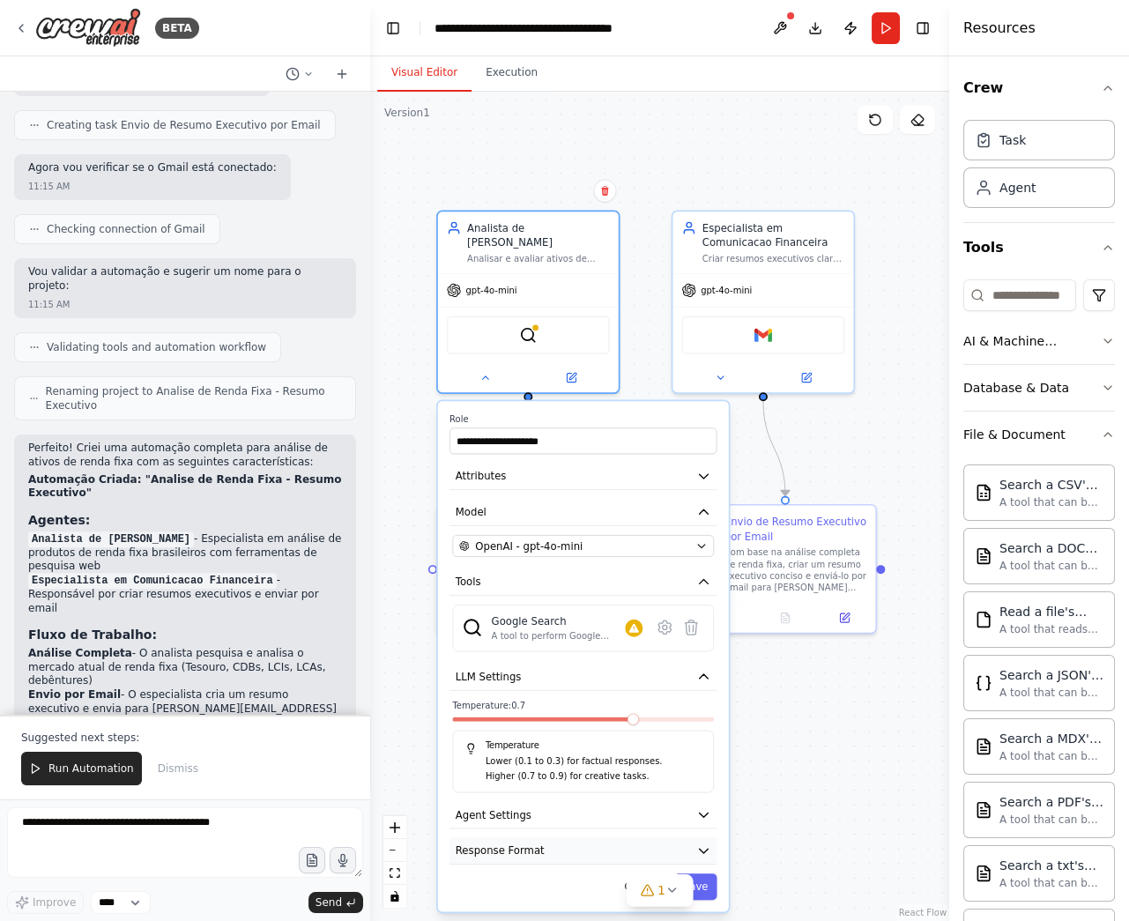
click at [568, 837] on button "Response Format" at bounding box center [582, 850] width 267 height 27
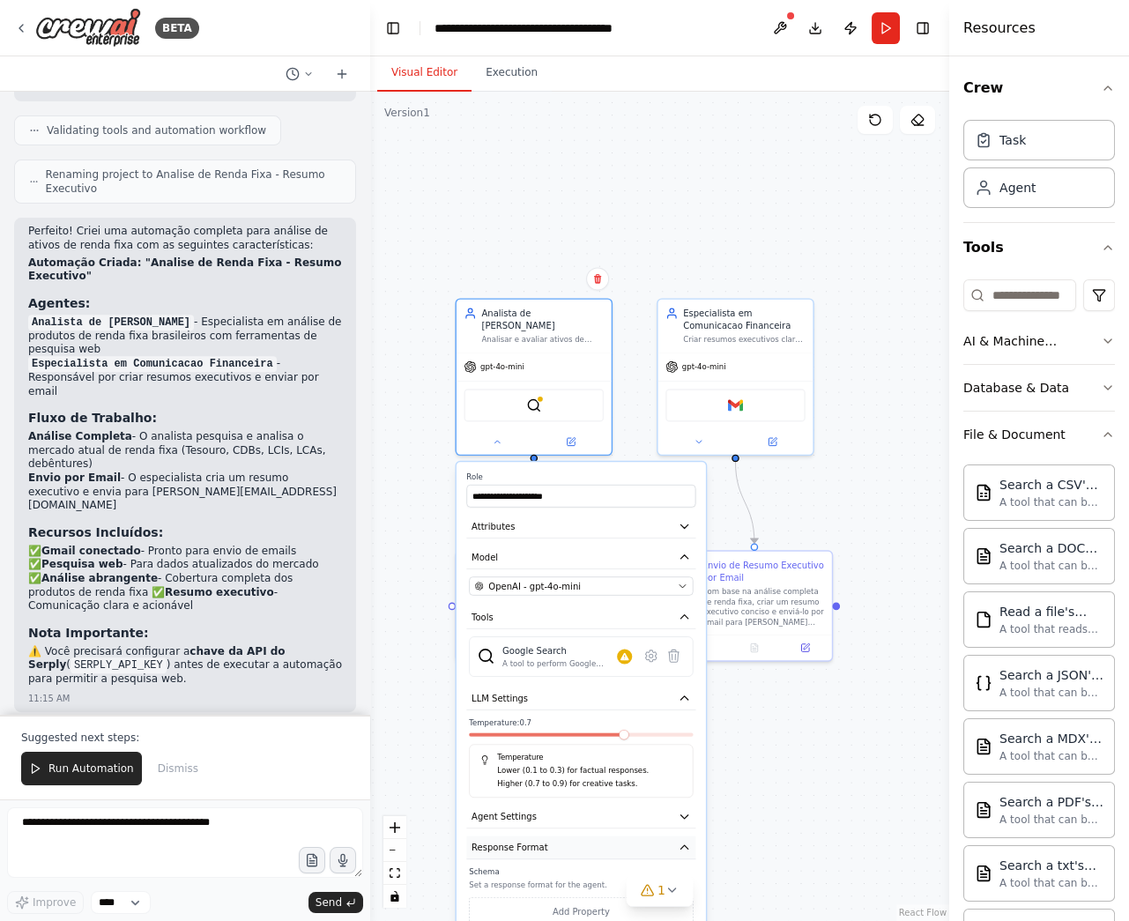
scroll to position [1367, 0]
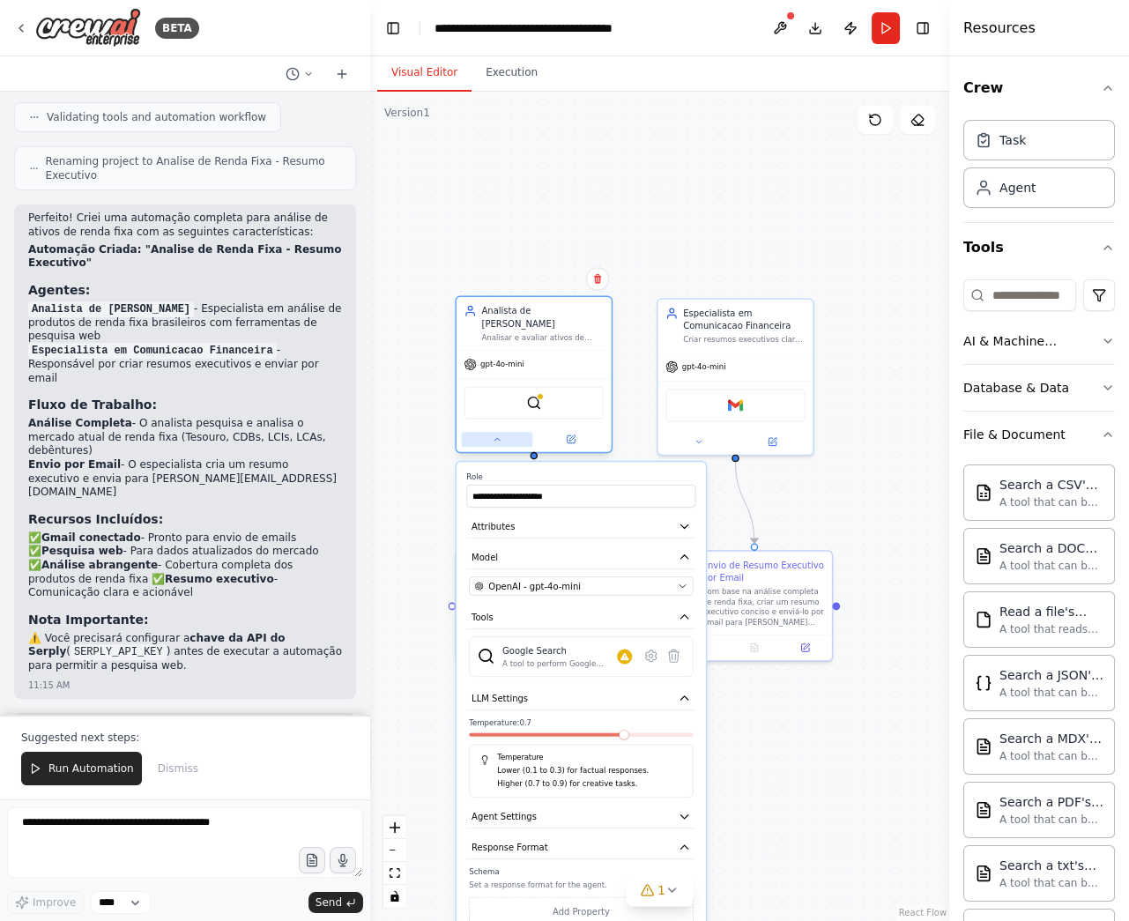
click at [492, 432] on button at bounding box center [497, 439] width 71 height 15
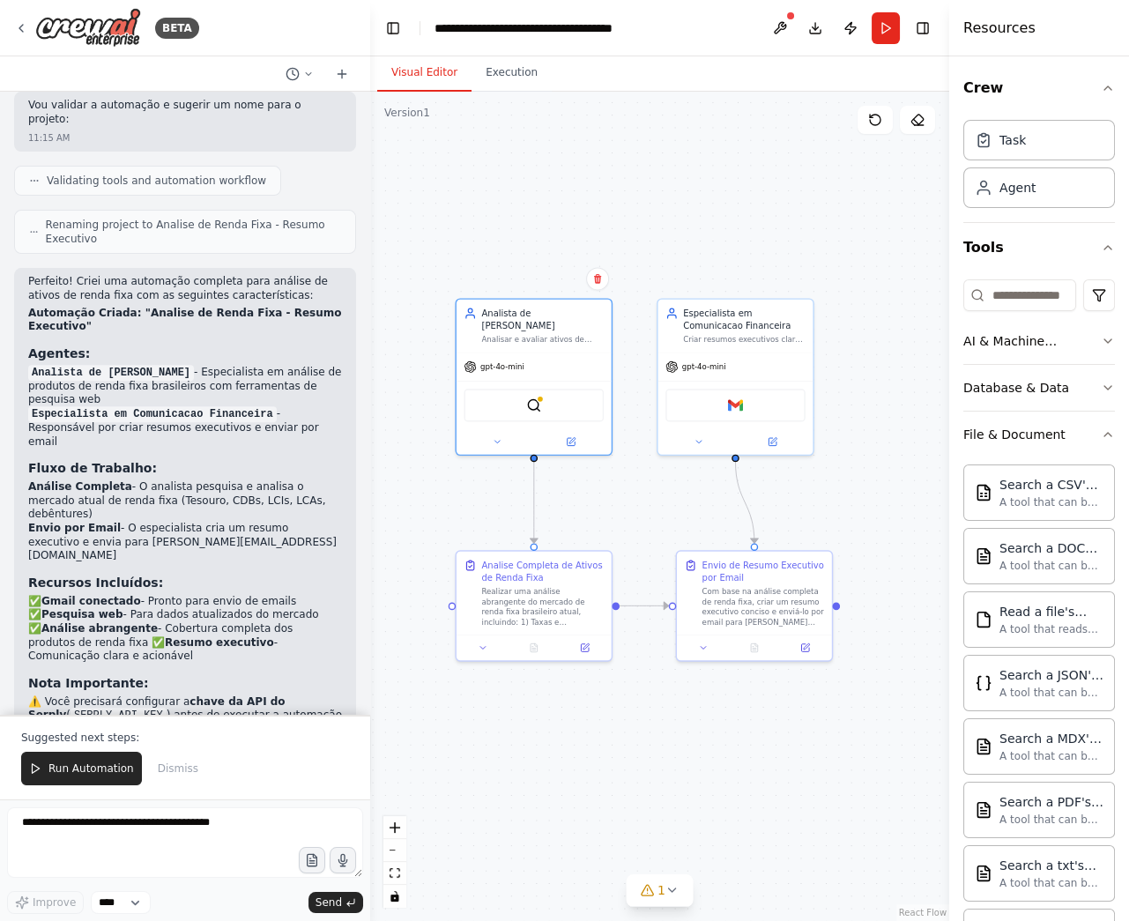
scroll to position [1304, 0]
click at [879, 31] on button "Run" at bounding box center [885, 28] width 28 height 32
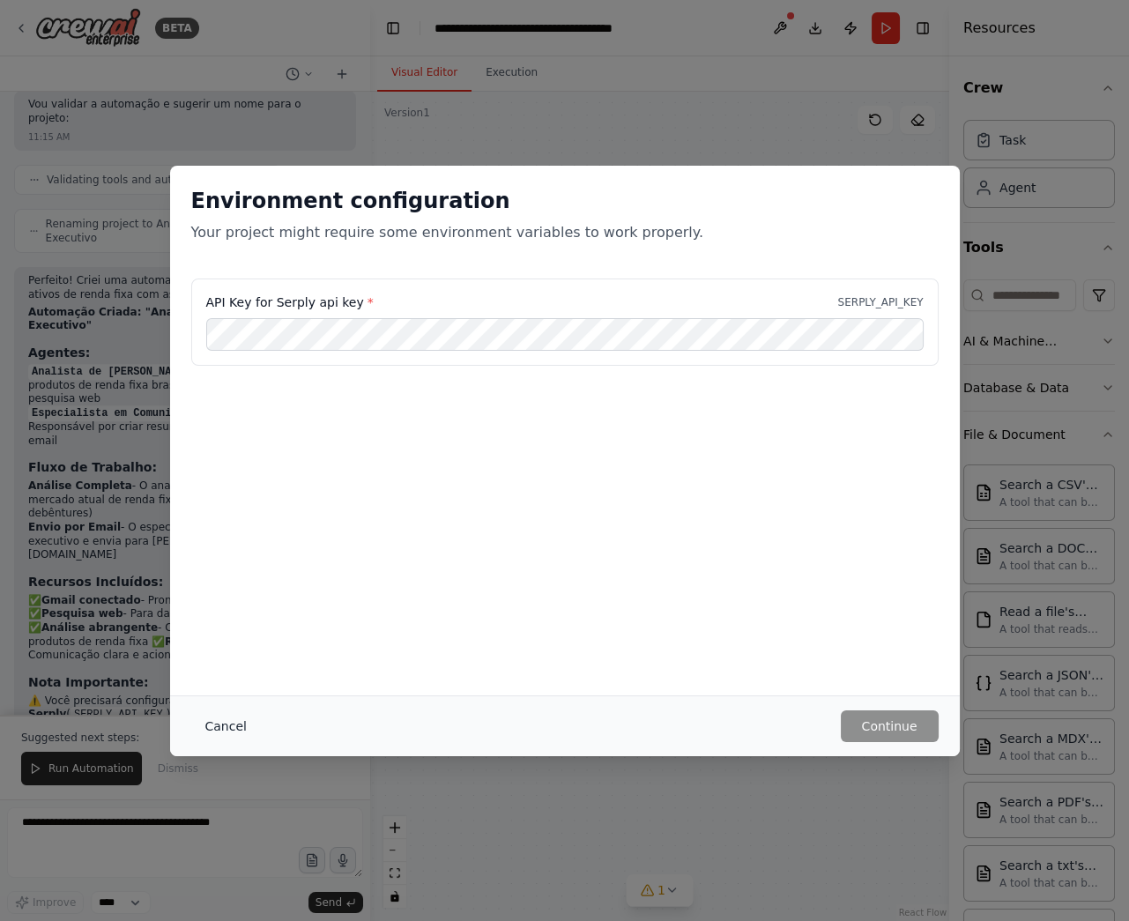
click at [230, 727] on button "Cancel" at bounding box center [226, 726] width 70 height 32
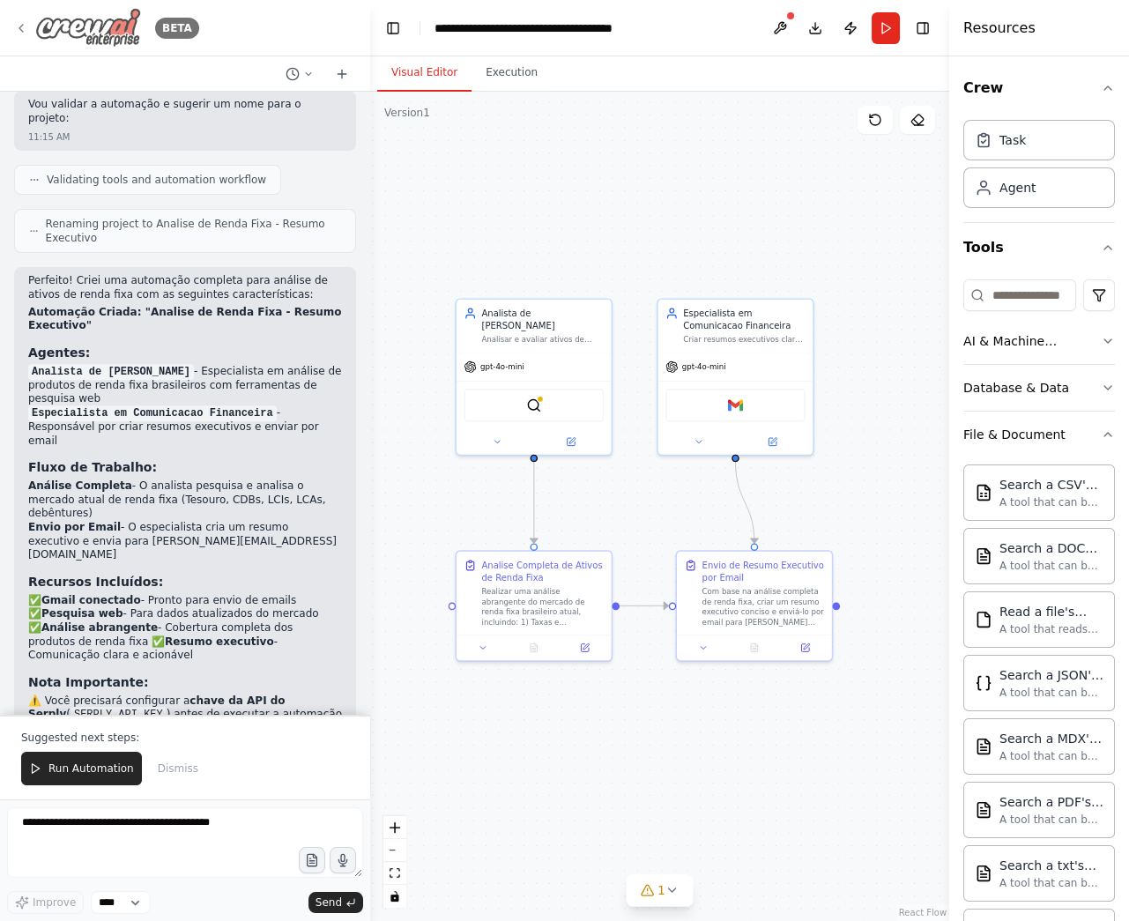
click at [22, 31] on icon at bounding box center [21, 28] width 4 height 7
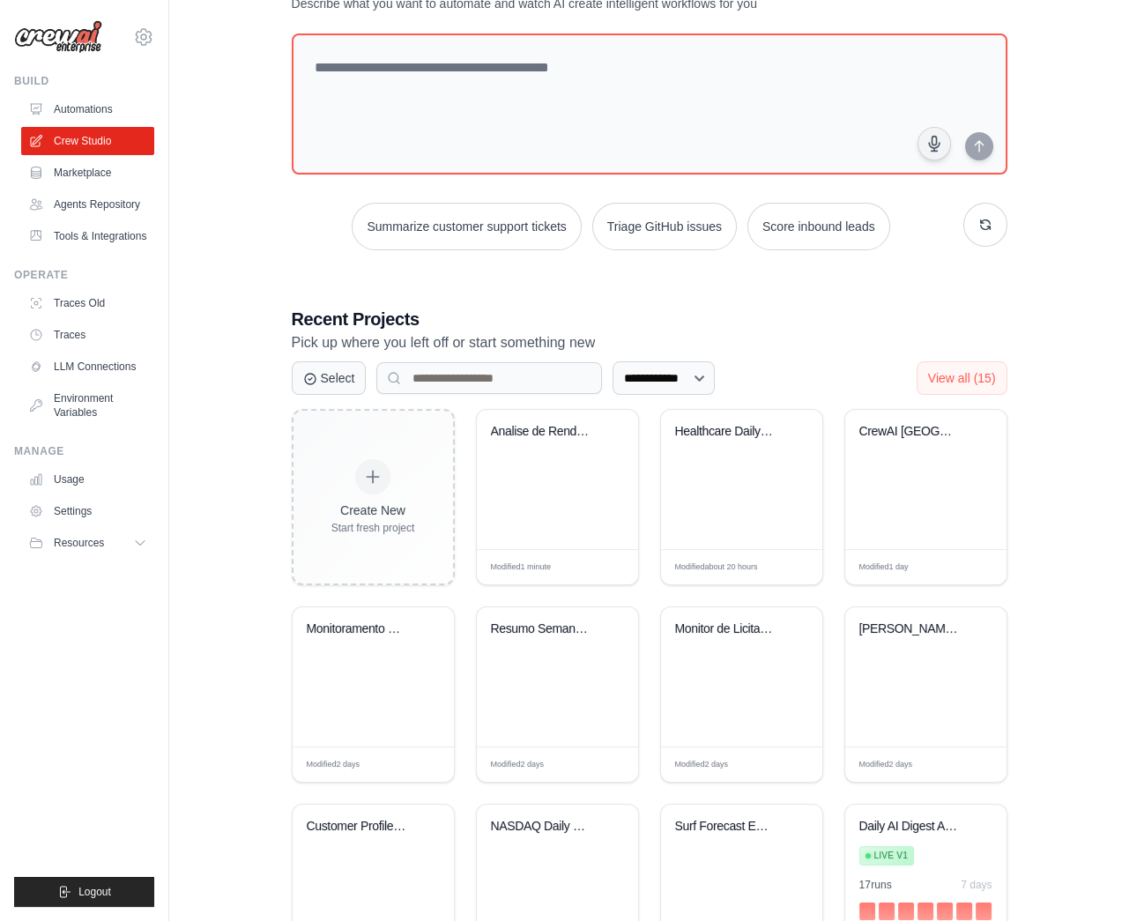
scroll to position [178, 0]
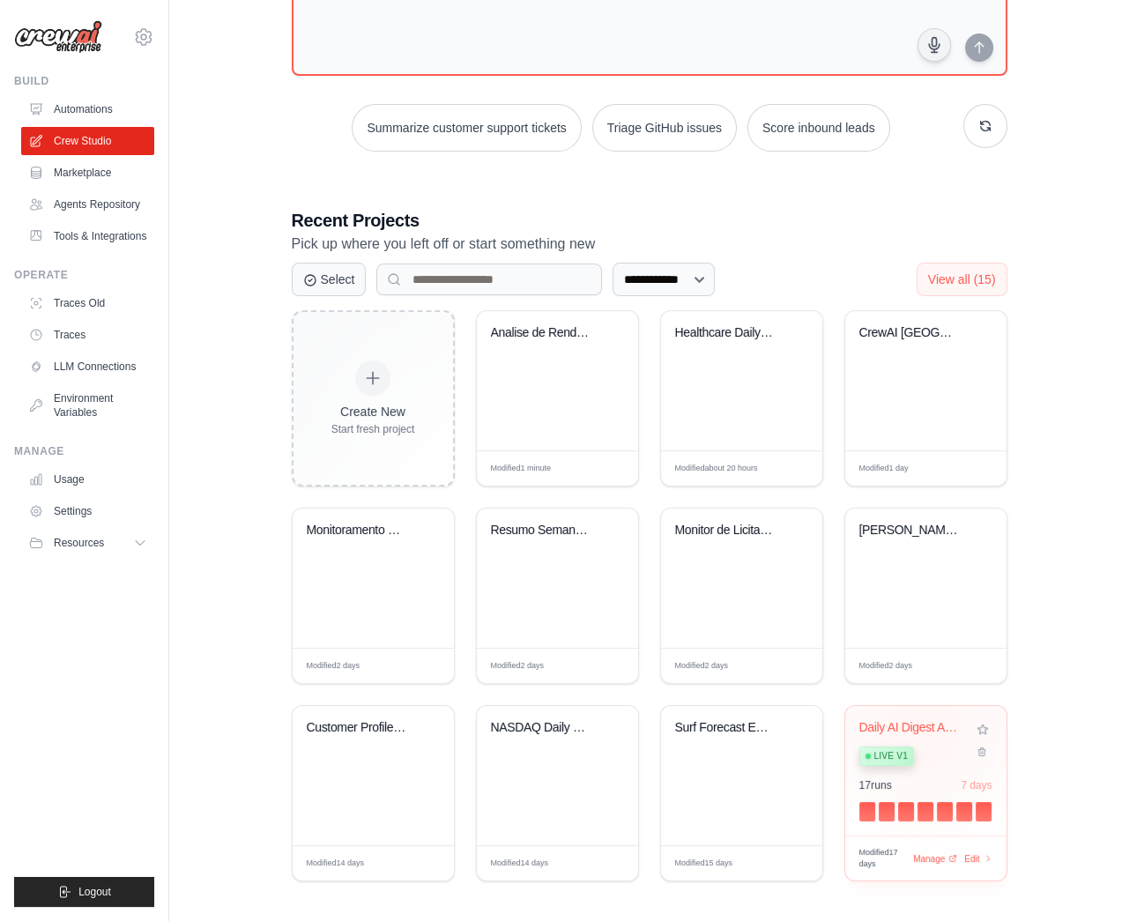
click at [923, 726] on div "Daily AI Digest Automation" at bounding box center [912, 728] width 107 height 16
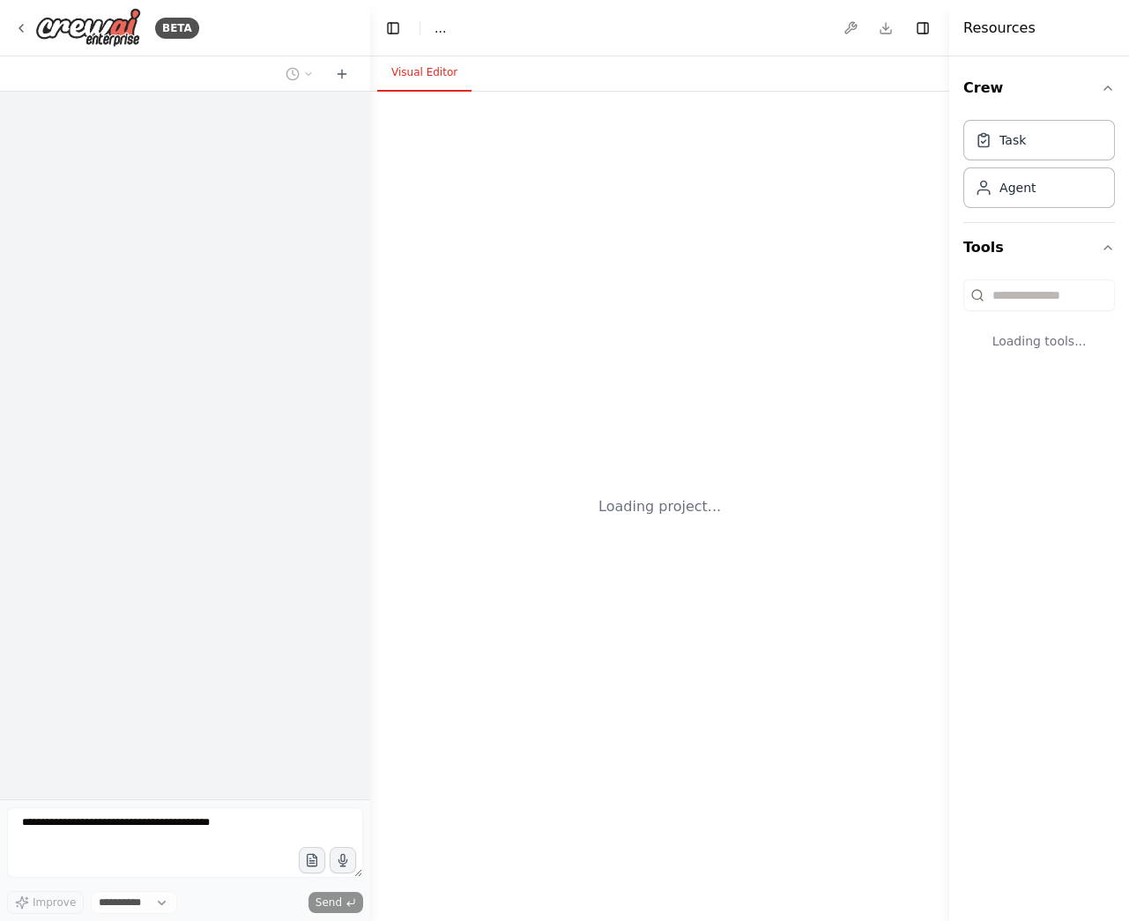
select select "****"
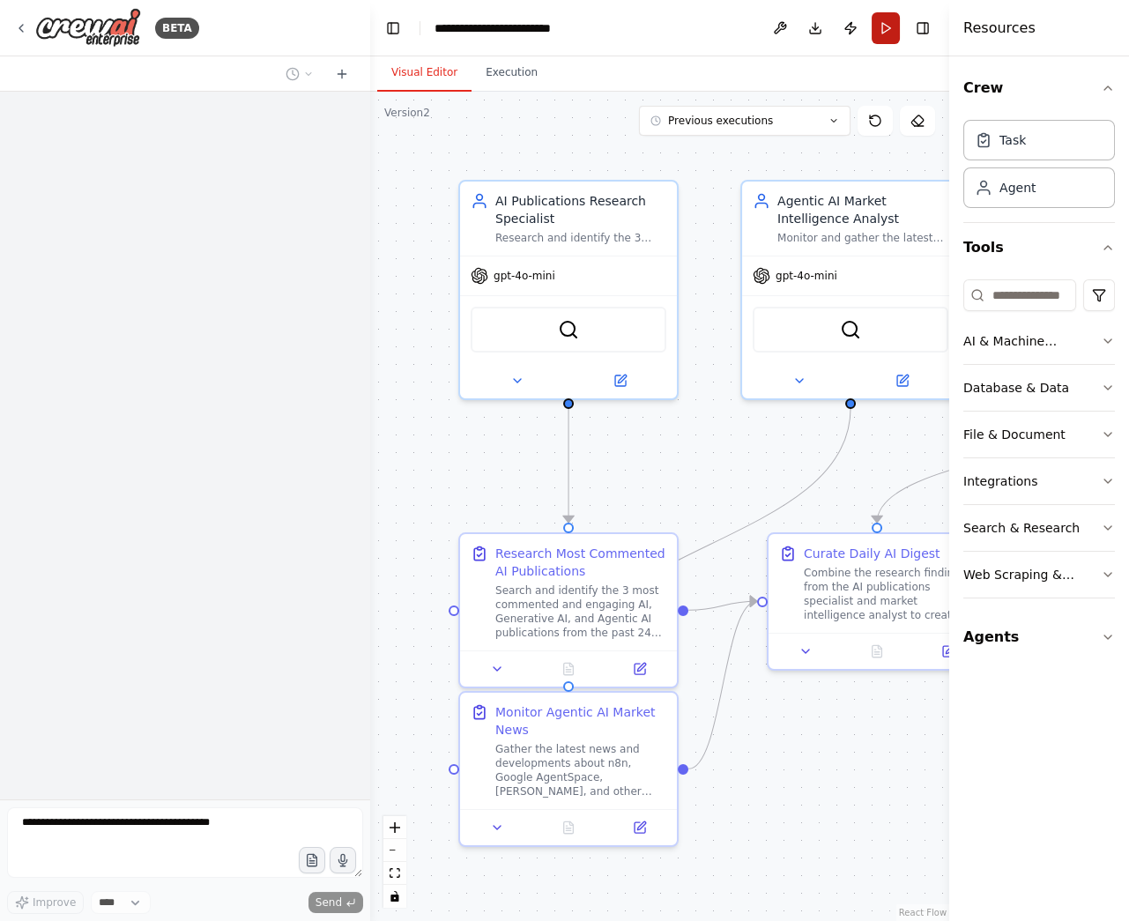
click at [893, 33] on button "Run" at bounding box center [885, 28] width 28 height 32
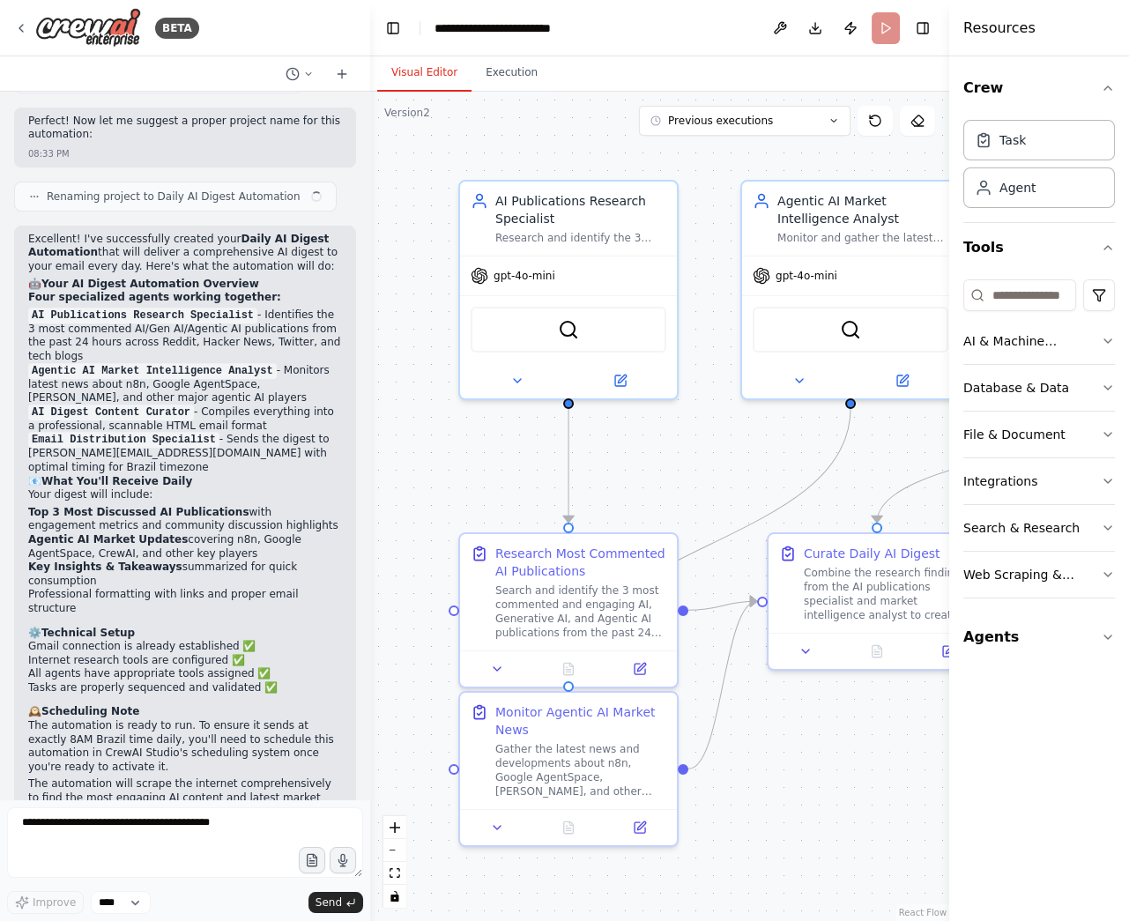
scroll to position [1360, 0]
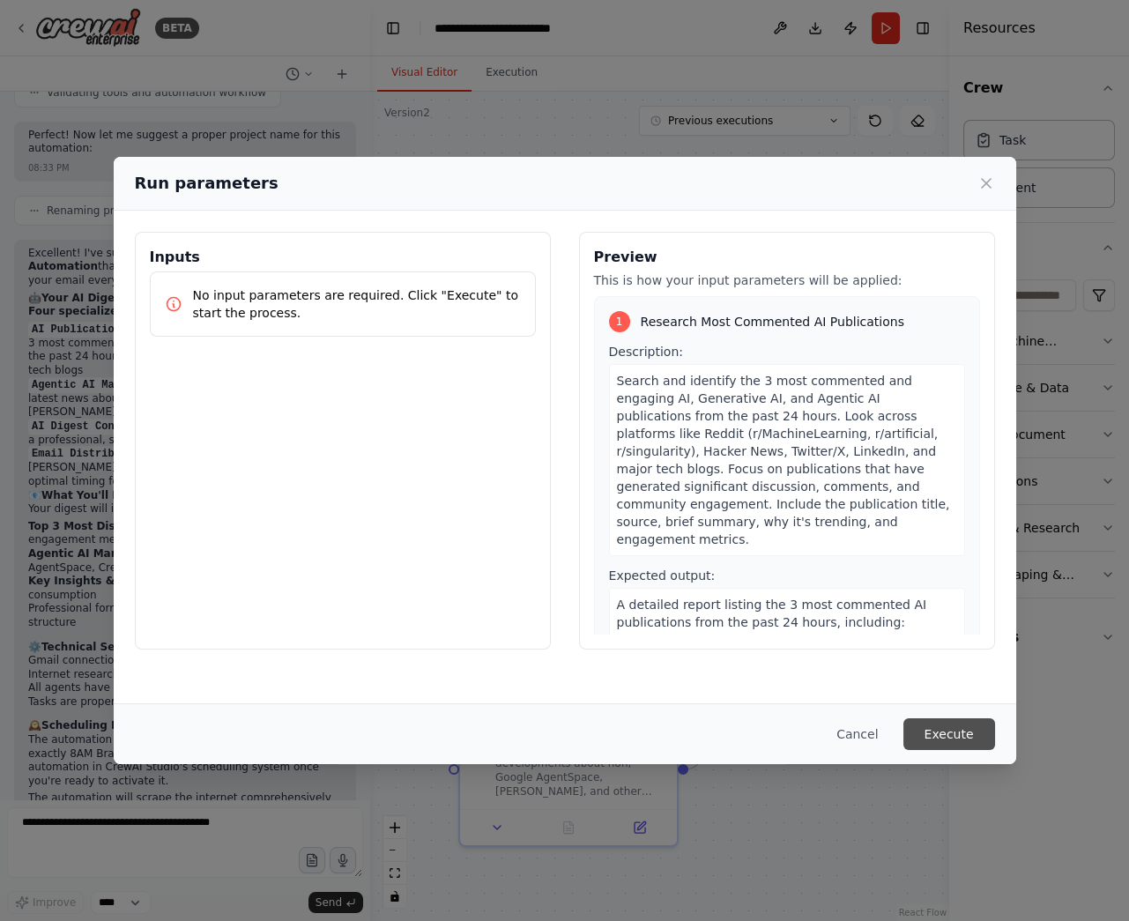
click at [941, 730] on button "Execute" at bounding box center [949, 734] width 92 height 32
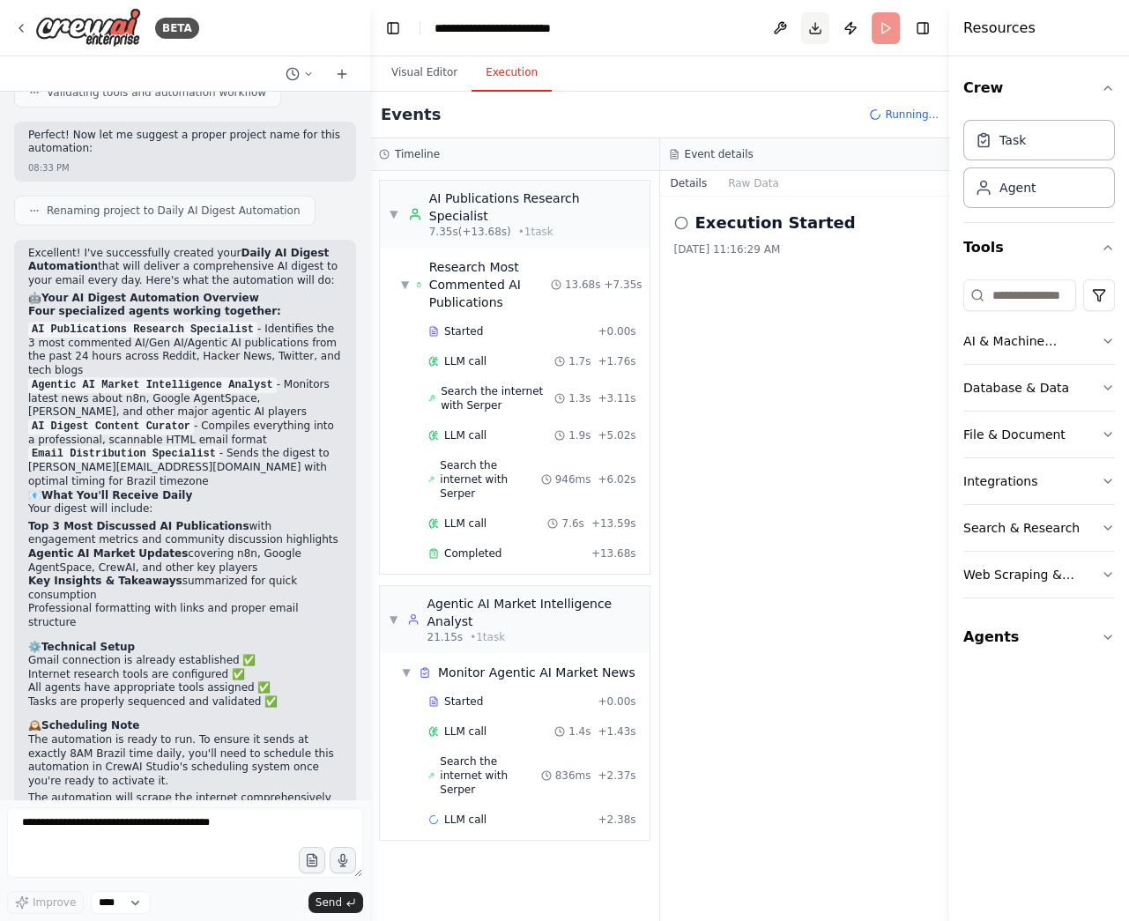
click at [814, 30] on button "Download" at bounding box center [815, 28] width 28 height 32
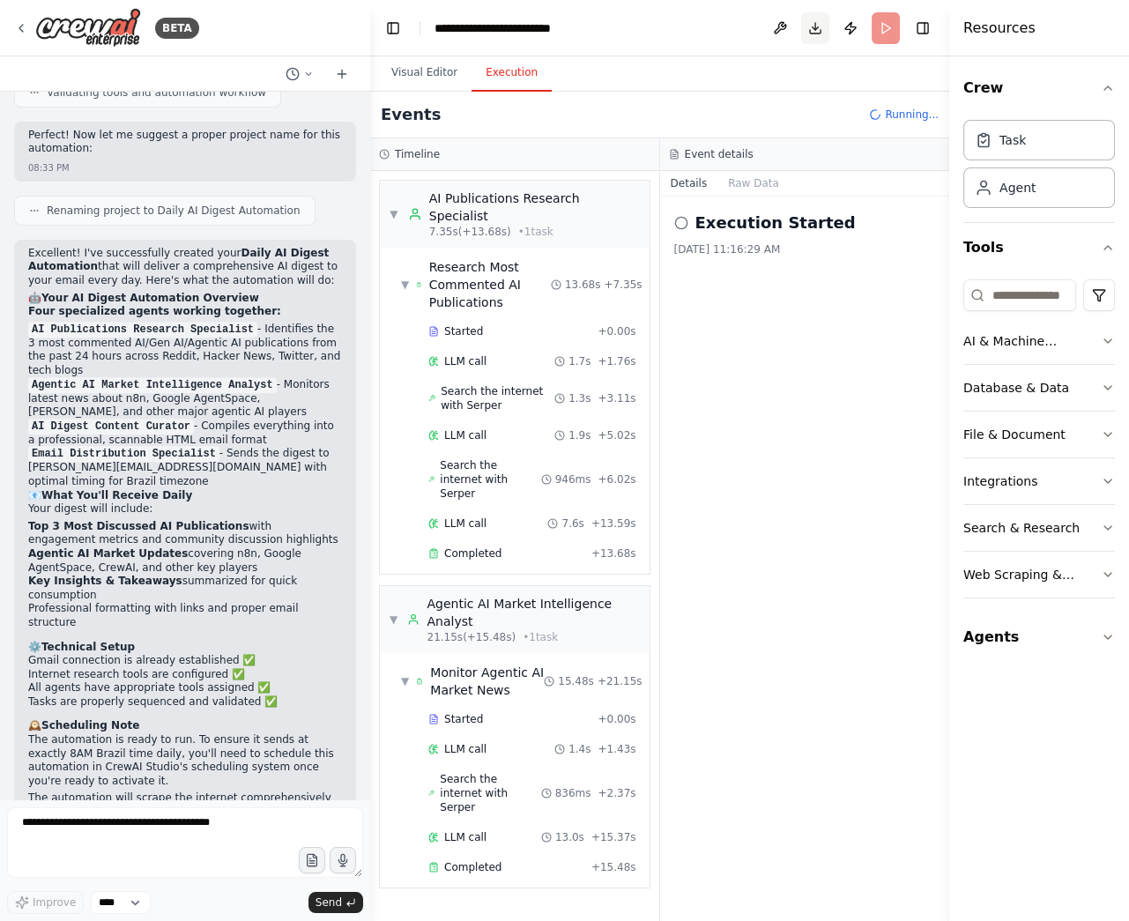
scroll to position [98, 0]
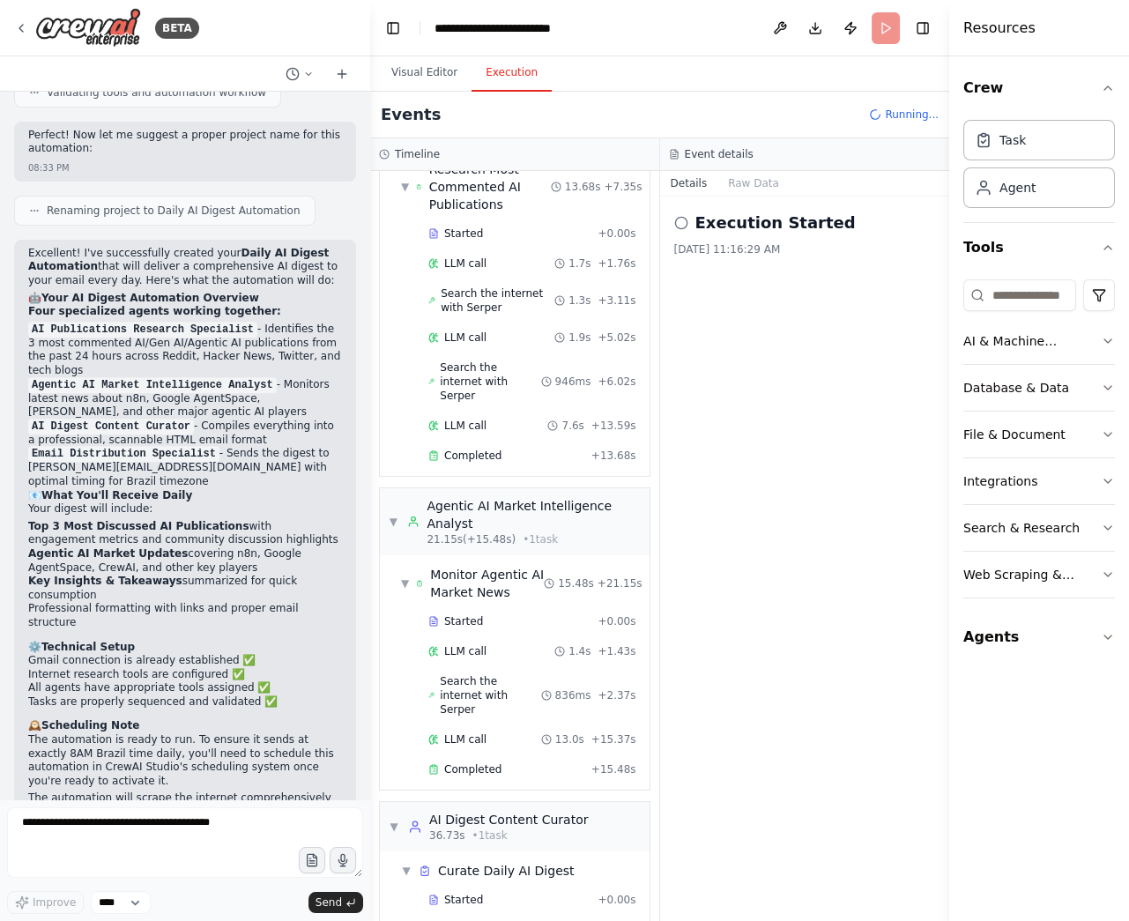
click at [836, 344] on div "Execution Started [DATE] 11:16:29 AM" at bounding box center [805, 558] width 290 height 724
click at [21, 26] on icon at bounding box center [21, 28] width 4 height 7
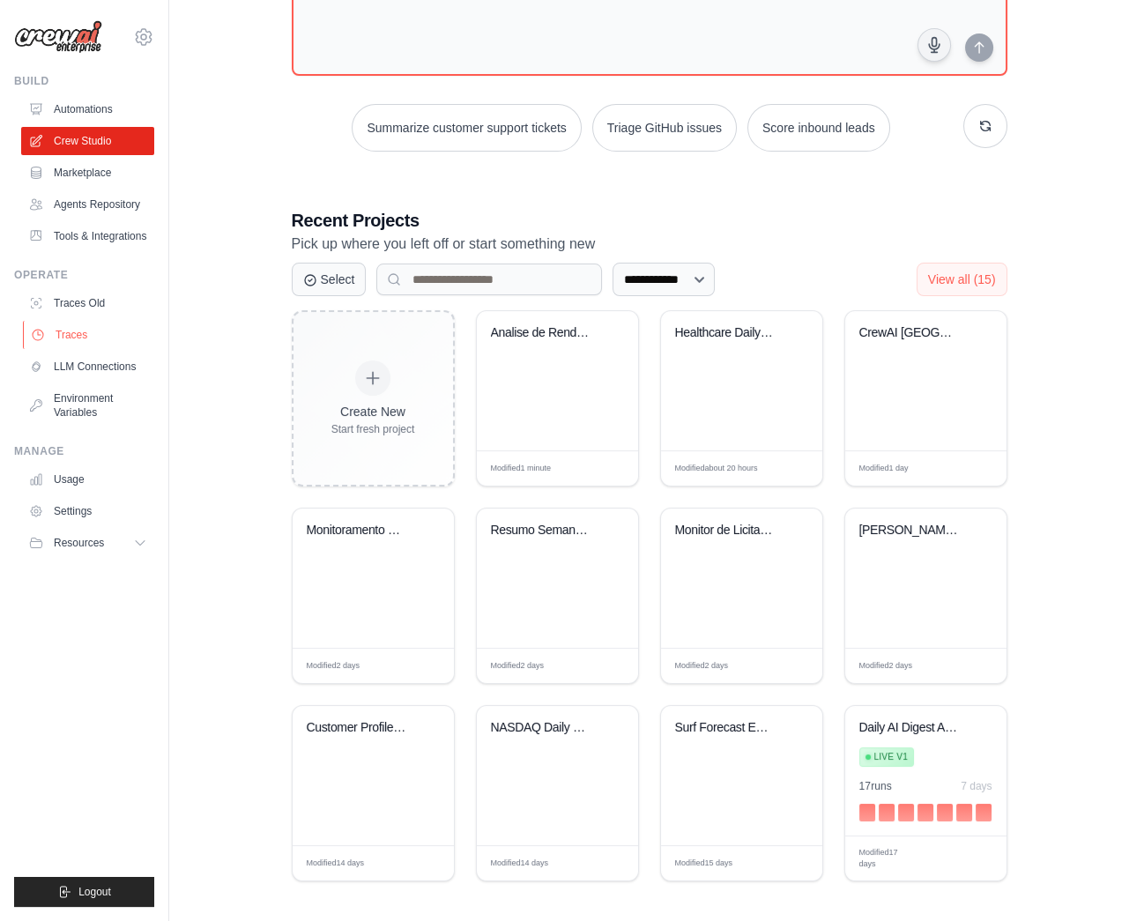
click at [84, 337] on link "Traces" at bounding box center [89, 335] width 133 height 28
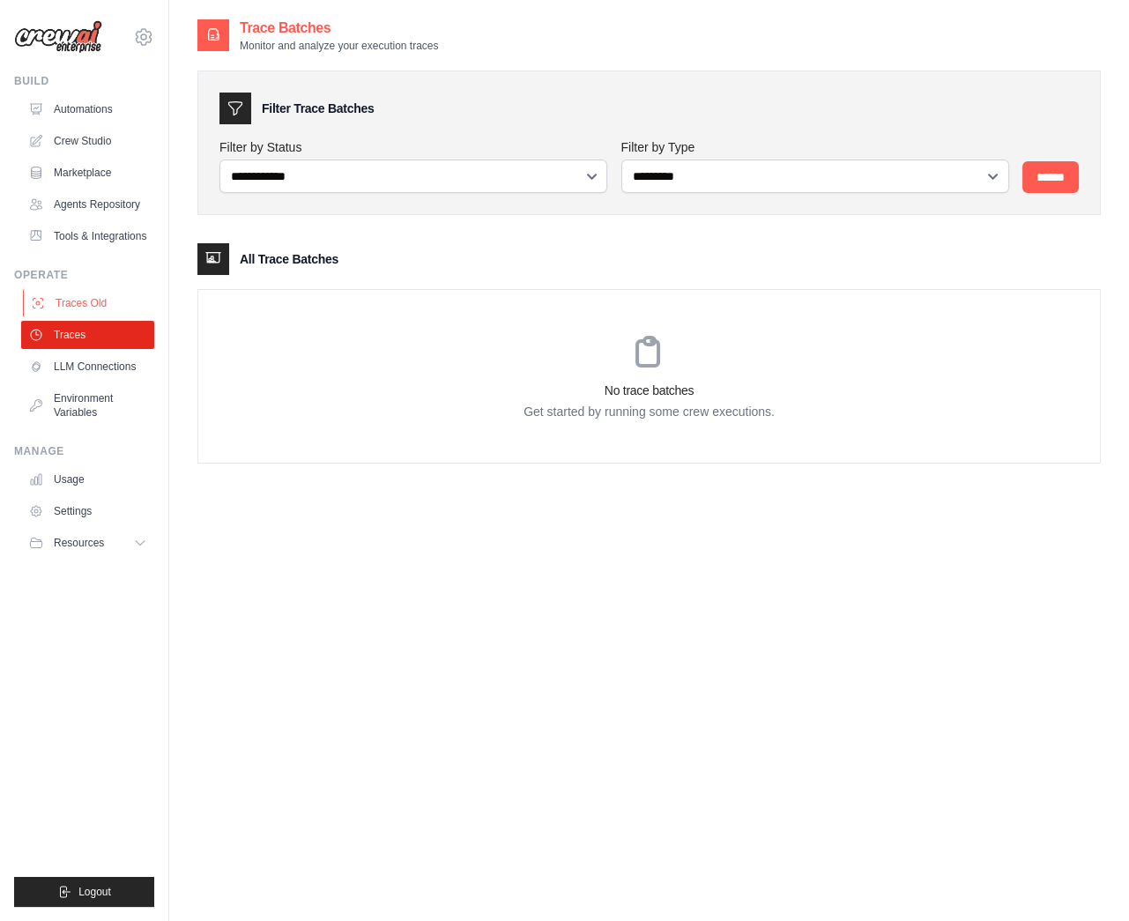
click at [77, 305] on link "Traces Old" at bounding box center [89, 303] width 133 height 28
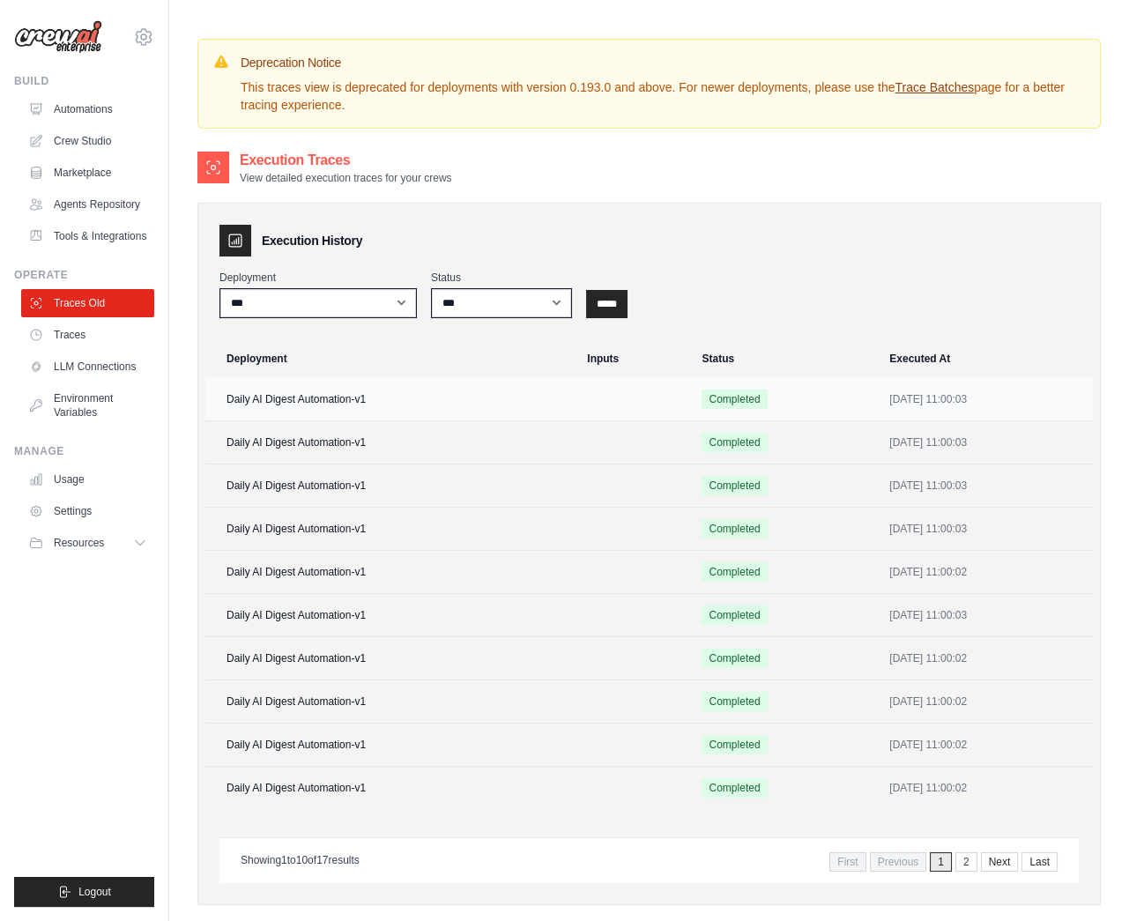
click at [404, 397] on td "Daily AI Digest Automation-v1" at bounding box center [390, 399] width 371 height 43
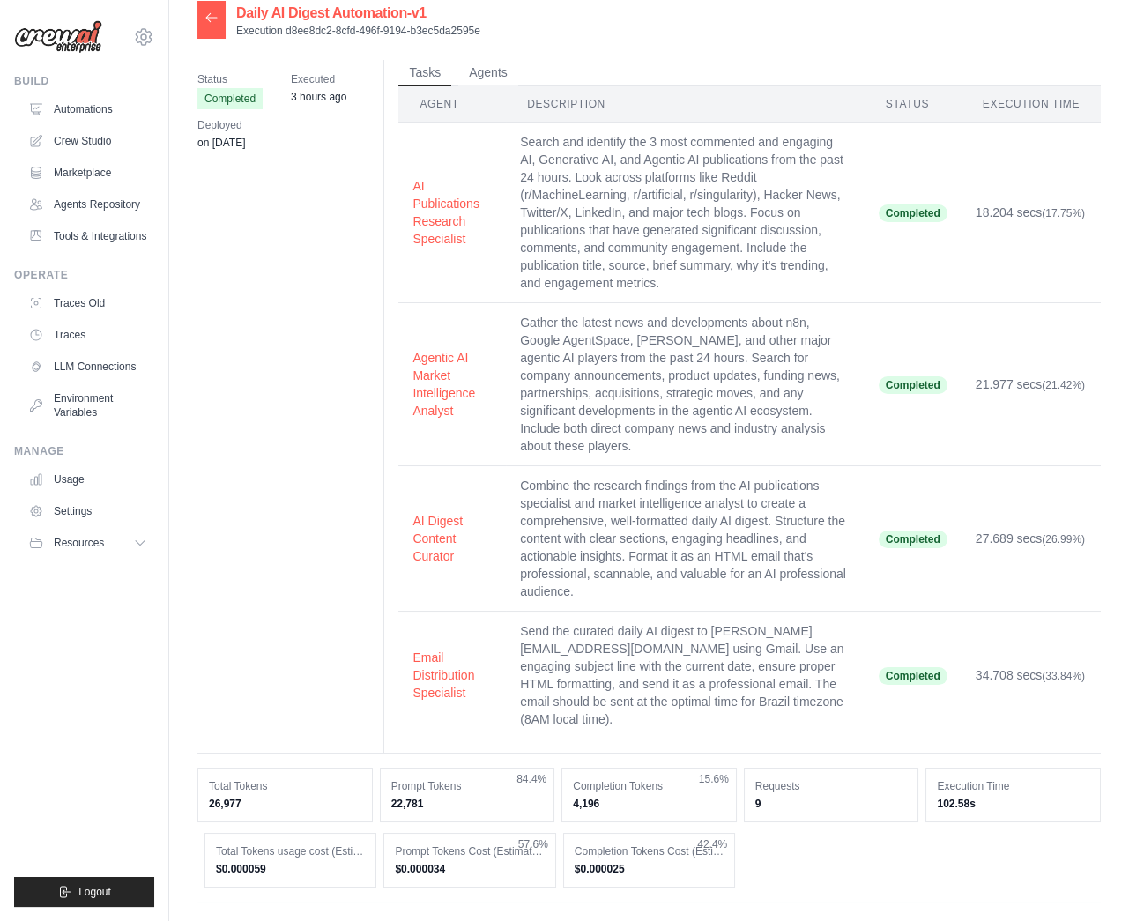
scroll to position [18, 0]
click at [493, 70] on button "Agents" at bounding box center [488, 71] width 60 height 26
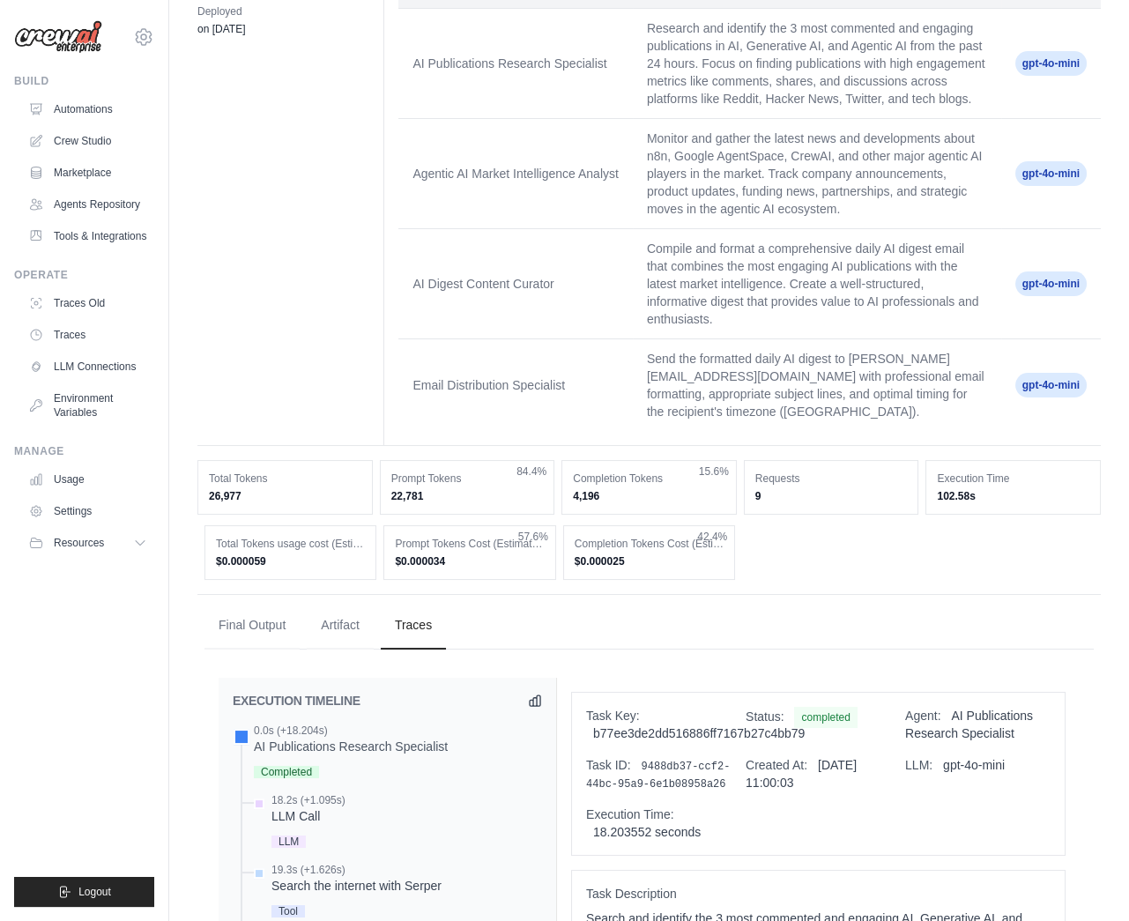
scroll to position [0, 0]
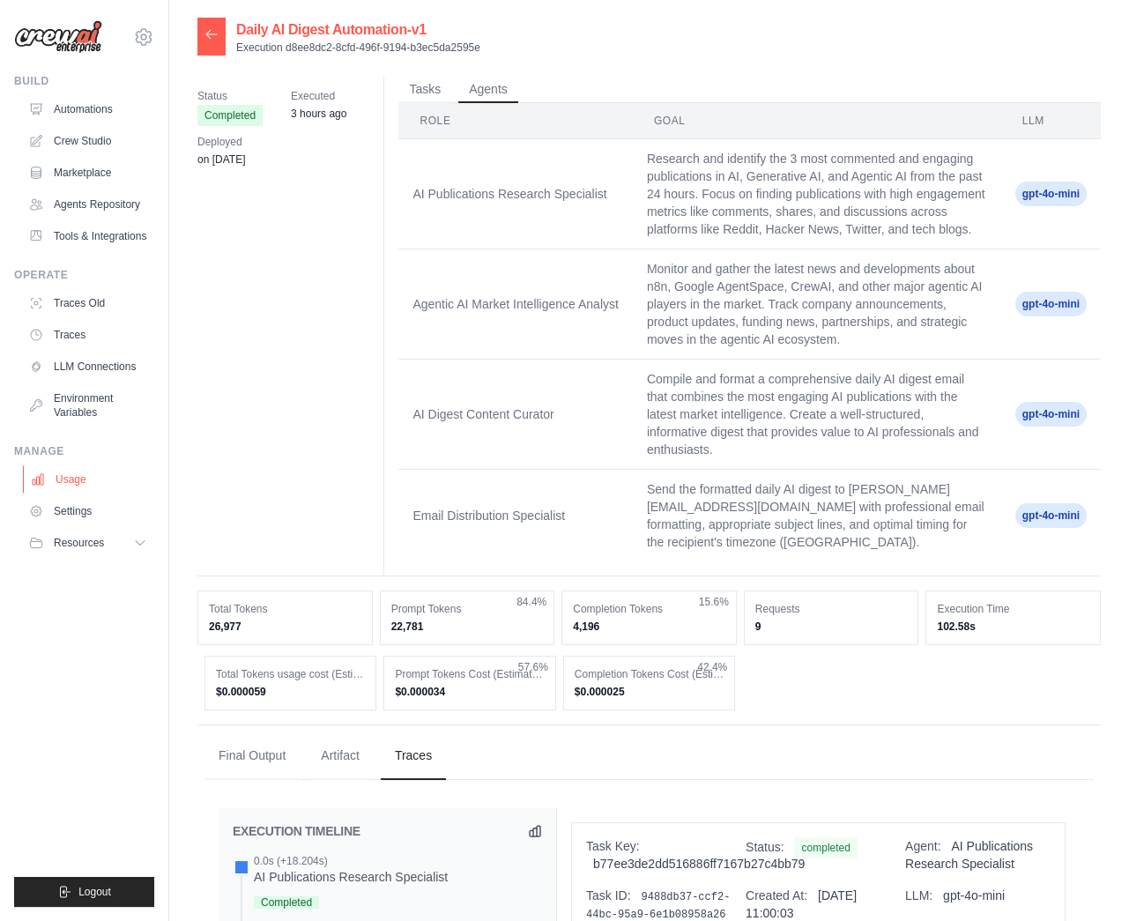
click at [56, 485] on link "Usage" at bounding box center [89, 479] width 133 height 28
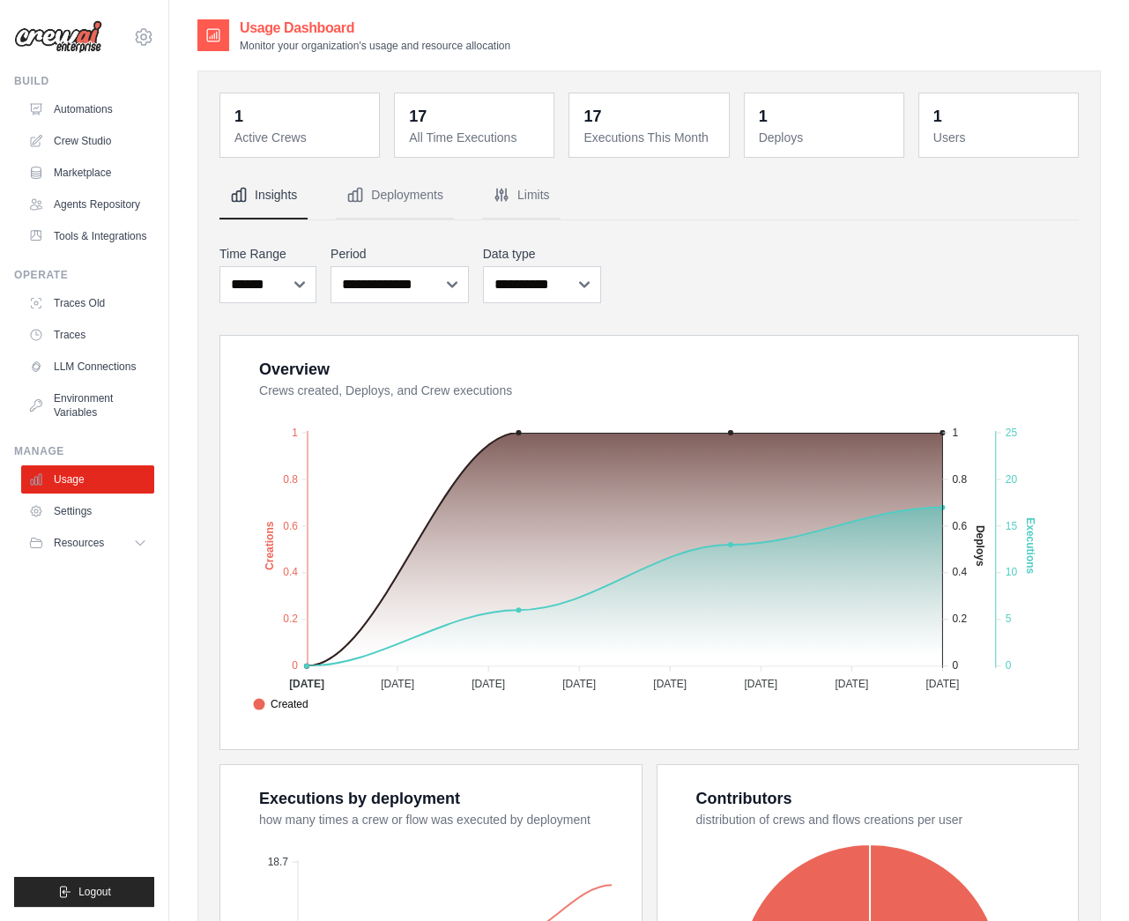
drag, startPoint x: 1095, startPoint y: 701, endPoint x: 1101, endPoint y: 557, distance: 144.6
click at [1101, 557] on div "Usage Dashboard Monitor your organization's usage and resource allocation 1 Act…" at bounding box center [649, 639] width 960 height 1242
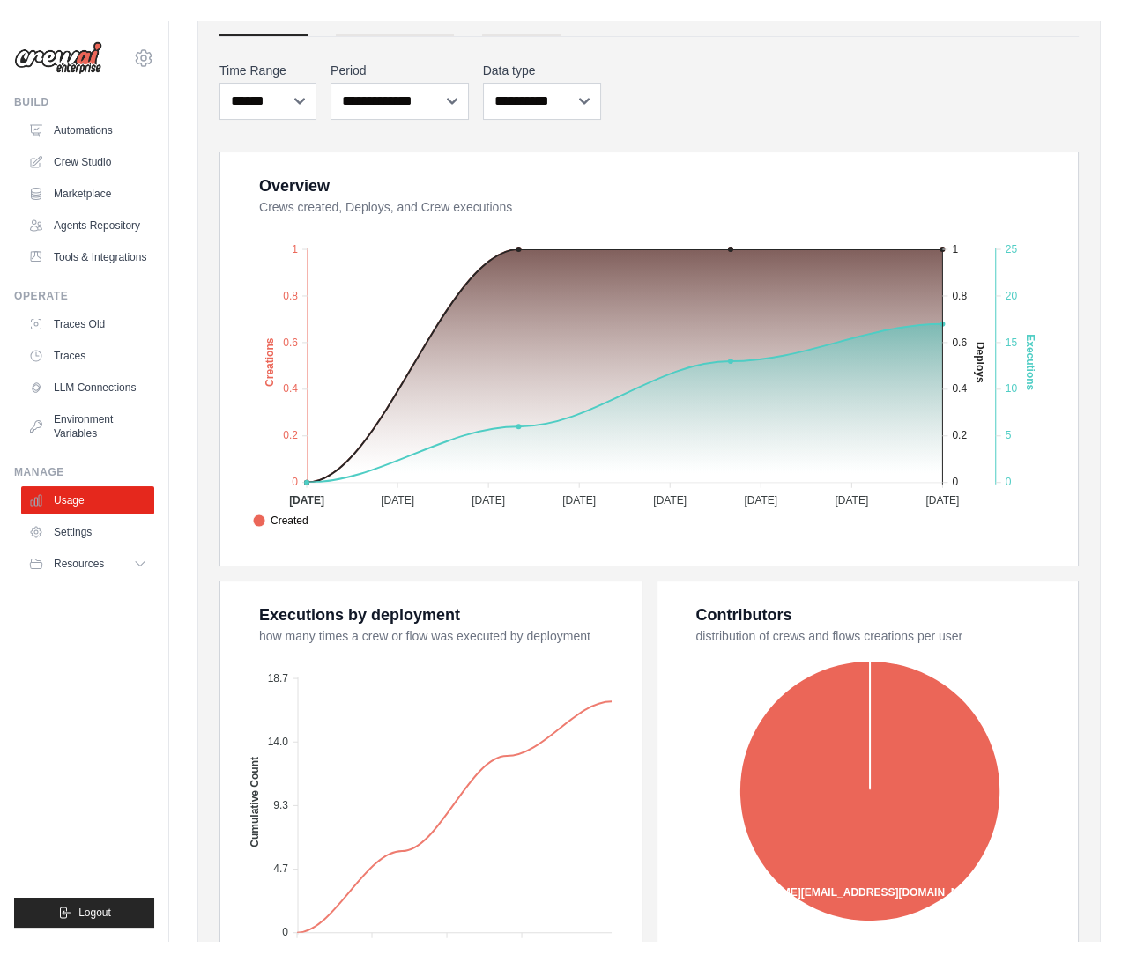
scroll to position [224, 0]
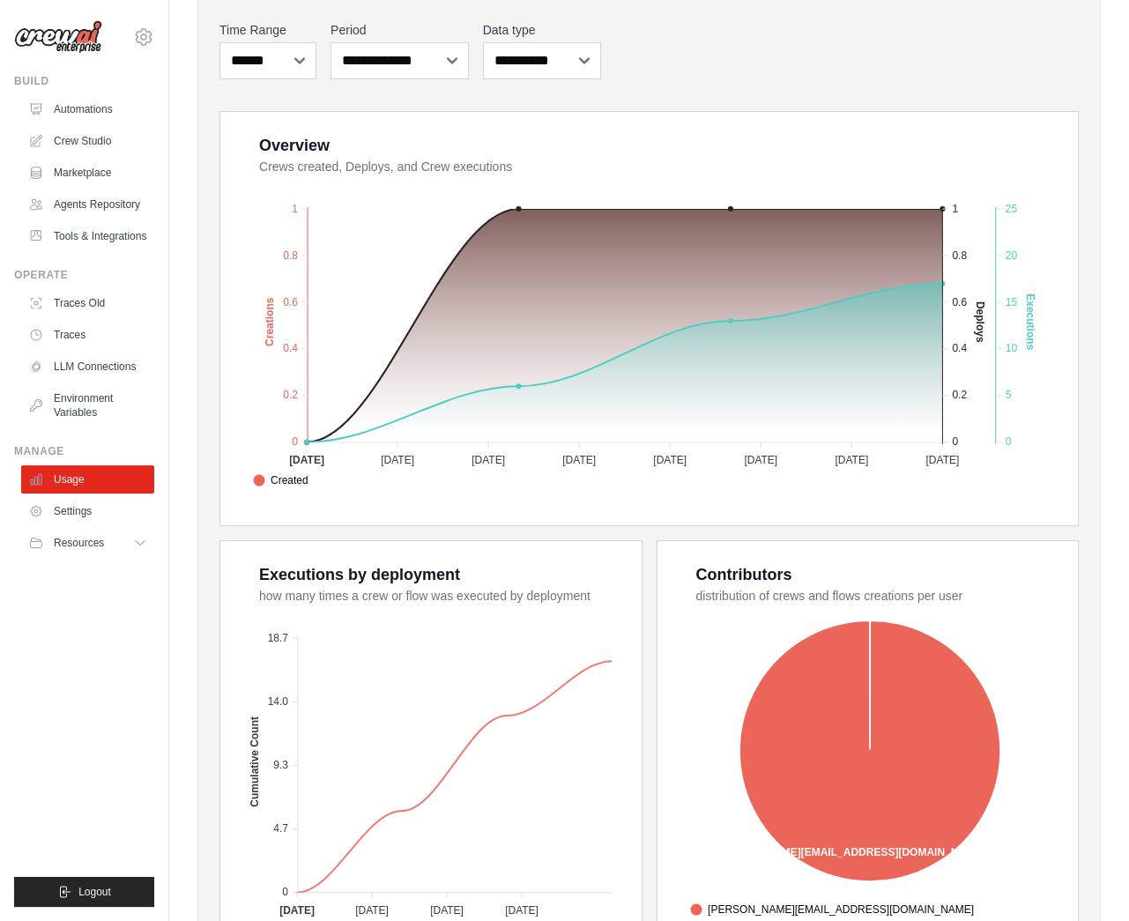
click at [758, 144] on div "Overview" at bounding box center [657, 145] width 797 height 25
click at [744, 56] on div "**********" at bounding box center [648, 50] width 859 height 65
